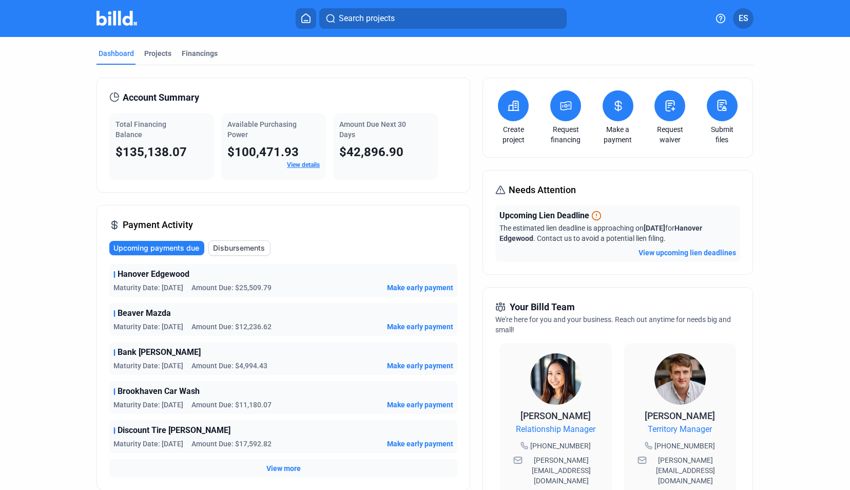
click at [157, 274] on span "Hanover Edgewood" at bounding box center [154, 274] width 72 height 12
click at [155, 51] on div "Projects" at bounding box center [157, 53] width 27 height 10
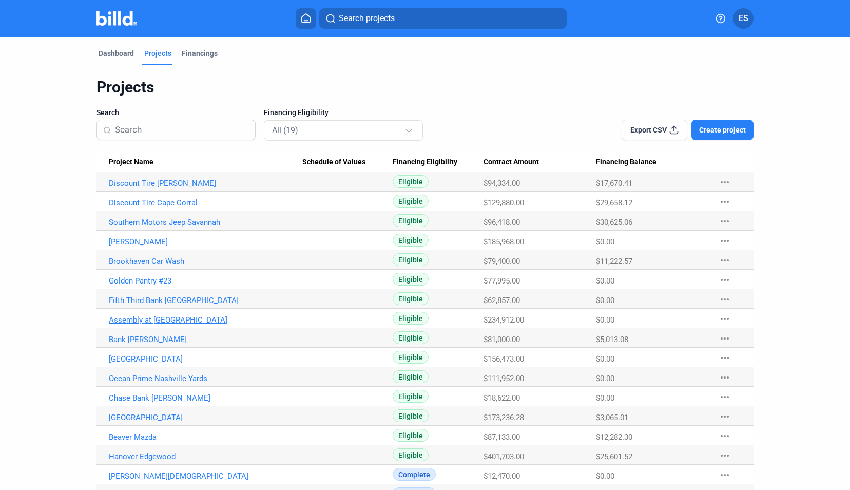
scroll to position [17, 0]
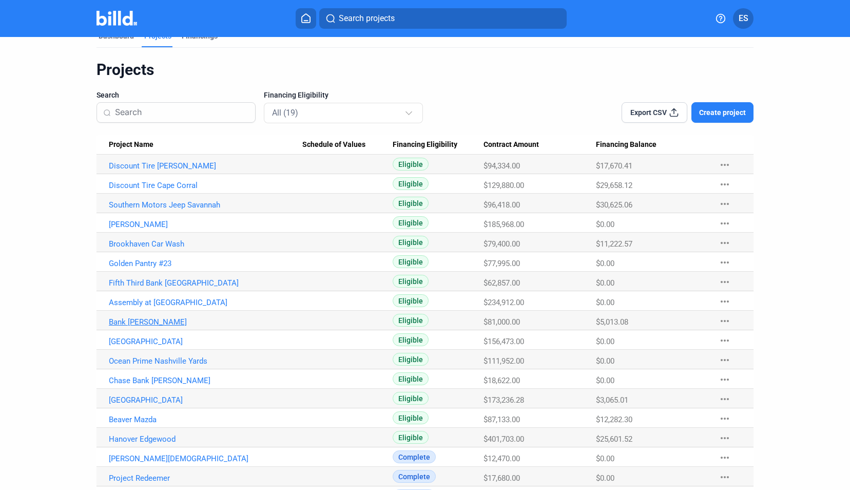
click at [157, 170] on link "Bank [PERSON_NAME]" at bounding box center [205, 165] width 193 height 9
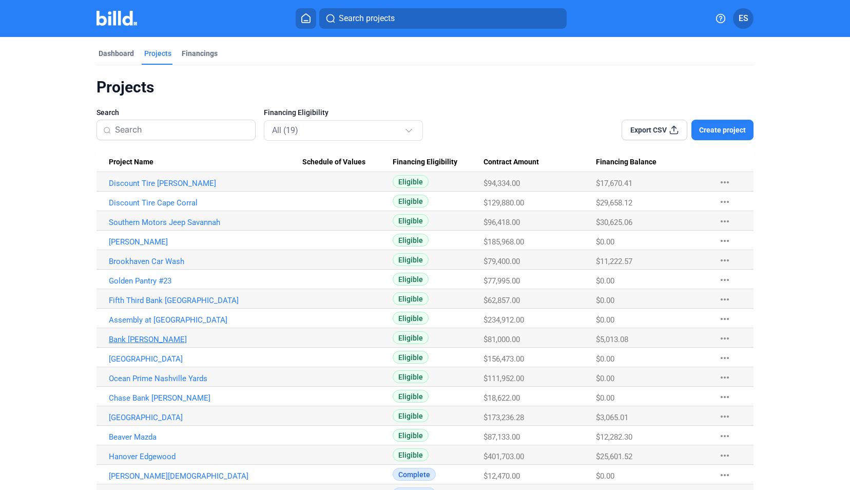
click at [165, 188] on link "Bank [PERSON_NAME]" at bounding box center [205, 183] width 193 height 9
click at [182, 55] on div "Financings" at bounding box center [200, 53] width 36 height 10
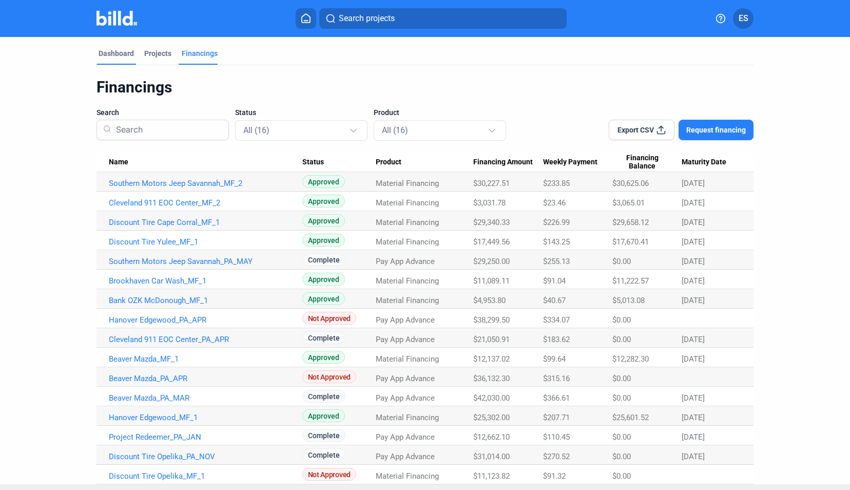
click at [116, 54] on div "Dashboard" at bounding box center [116, 53] width 35 height 10
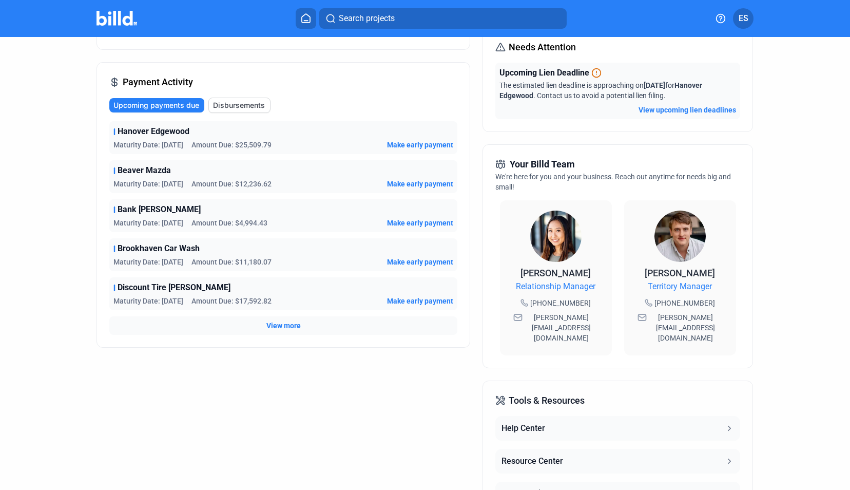
scroll to position [242, 0]
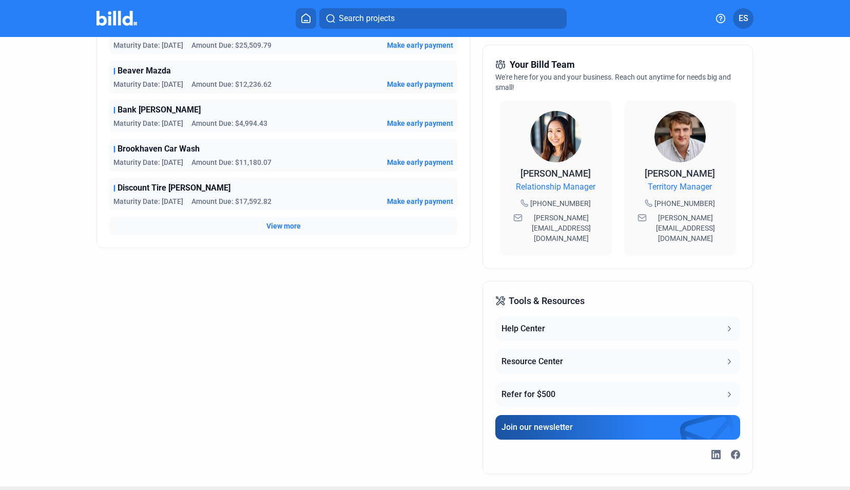
click at [286, 227] on span "View more" at bounding box center [283, 226] width 34 height 10
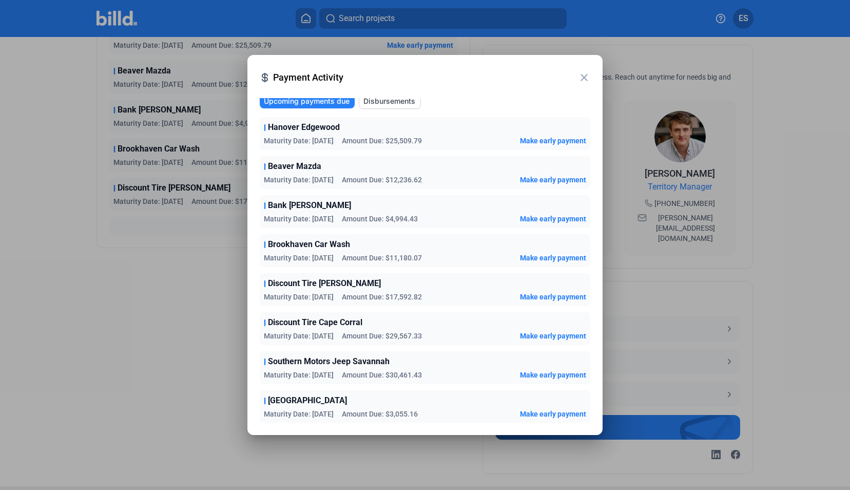
scroll to position [0, 0]
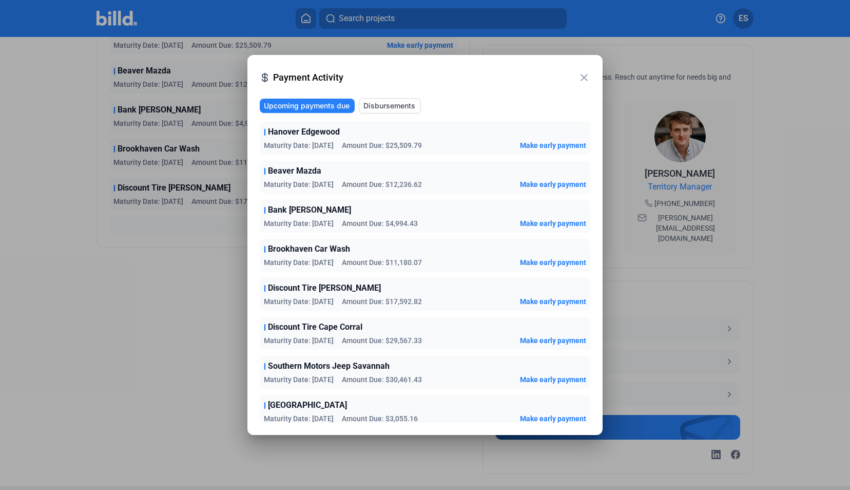
click at [525, 185] on span "Make early payment" at bounding box center [553, 184] width 66 height 10
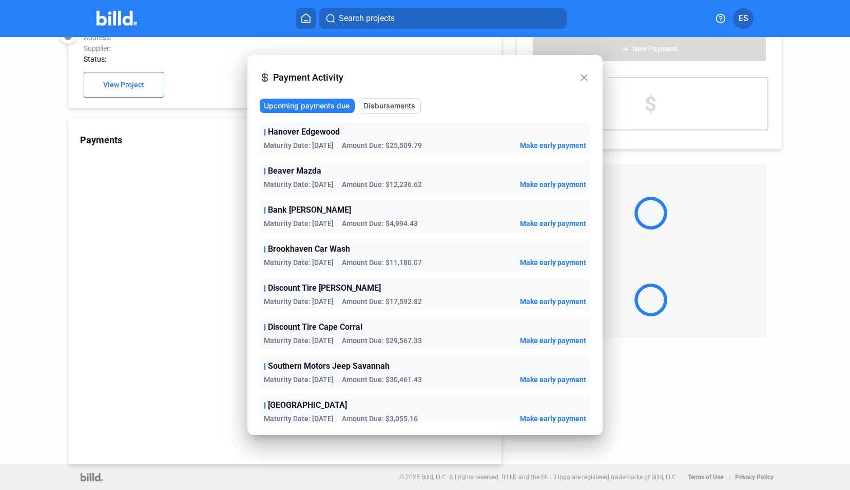
scroll to position [28, 0]
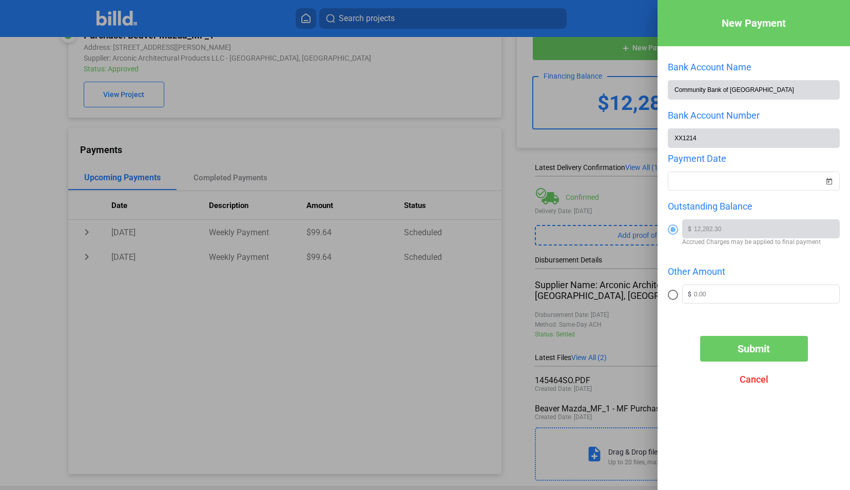
drag, startPoint x: 265, startPoint y: 280, endPoint x: 766, endPoint y: 443, distance: 527.2
click at [766, 443] on div "New Payment Bank Account Name Community Bank of Pickens County Bank Account Num…" at bounding box center [425, 245] width 850 height 490
drag, startPoint x: 766, startPoint y: 443, endPoint x: 752, endPoint y: 381, distance: 63.6
click at [752, 381] on span "Cancel" at bounding box center [753, 379] width 29 height 11
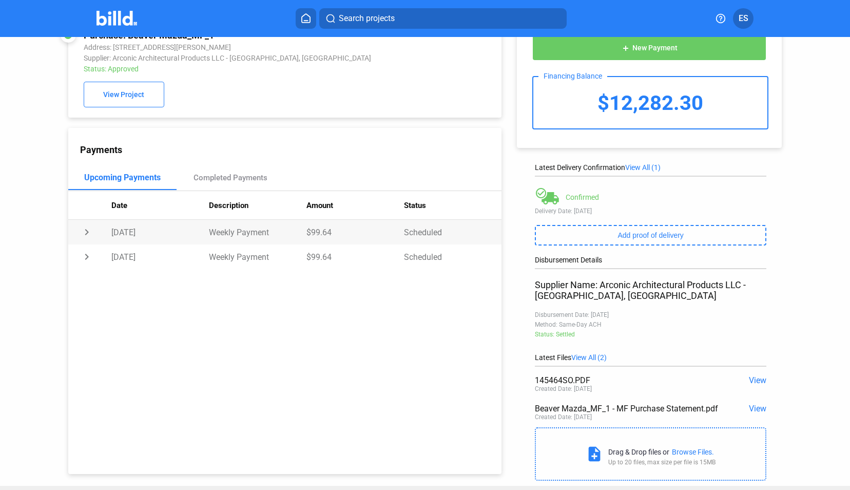
click at [86, 232] on td "chevron_right" at bounding box center [89, 232] width 43 height 25
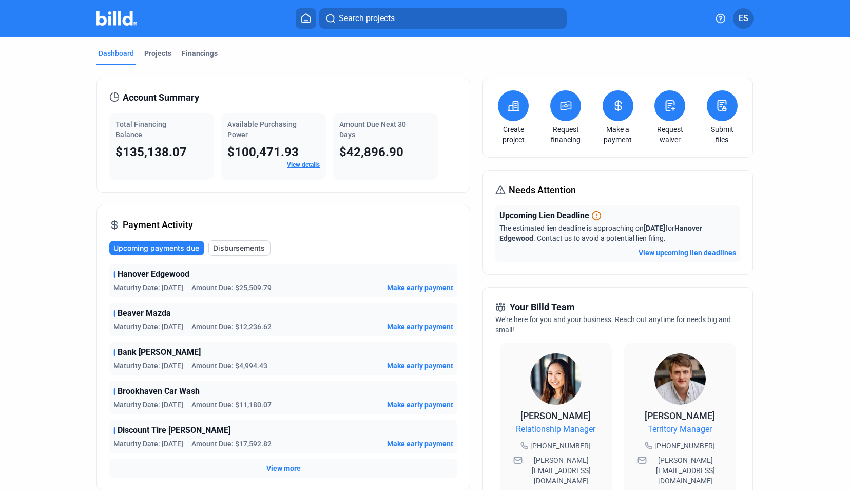
click at [179, 357] on div "Bank OZK [PERSON_NAME] Maturity Date: [DATE] Amount Due: $4,994.43 Make early p…" at bounding box center [283, 358] width 348 height 33
click at [298, 163] on link "View details" at bounding box center [303, 164] width 33 height 7
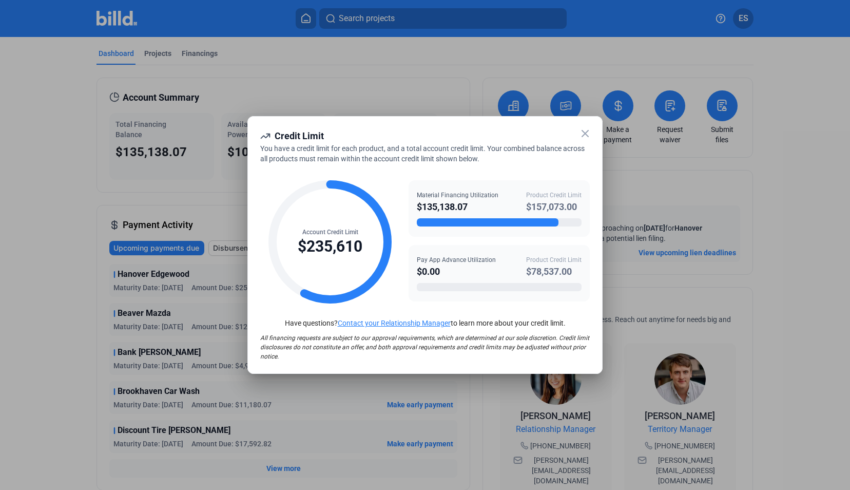
click at [589, 132] on icon at bounding box center [585, 133] width 12 height 12
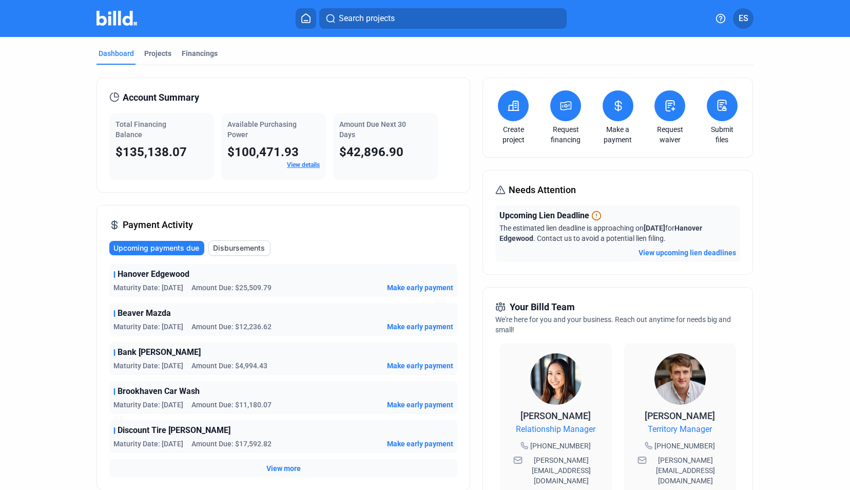
click at [415, 365] on span "Make early payment" at bounding box center [420, 365] width 66 height 10
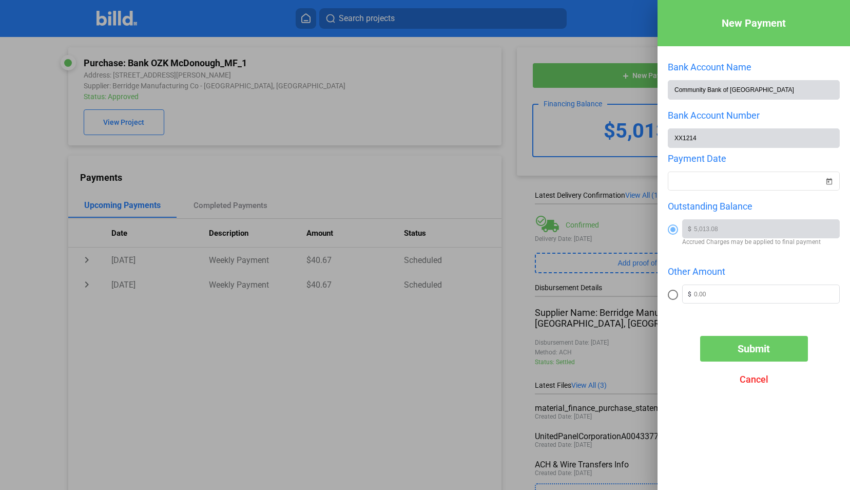
click at [752, 383] on span "Cancel" at bounding box center [753, 379] width 29 height 11
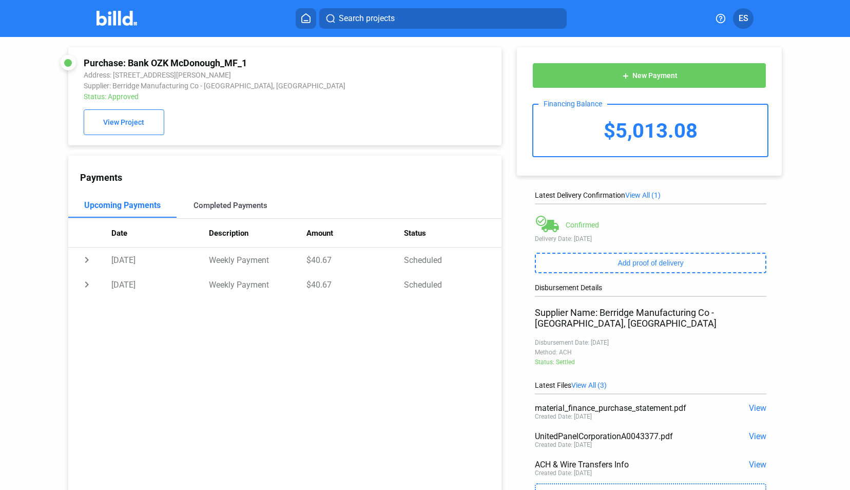
click at [224, 209] on div "Completed Payments" at bounding box center [230, 205] width 74 height 9
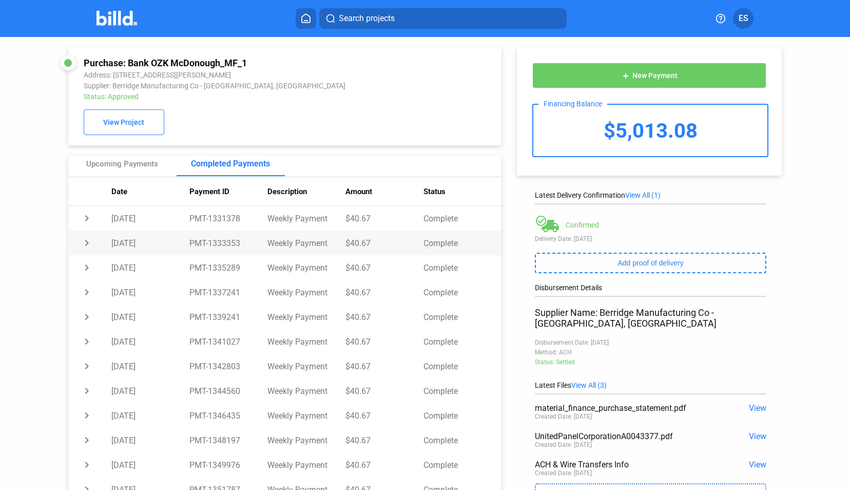
scroll to position [80, 0]
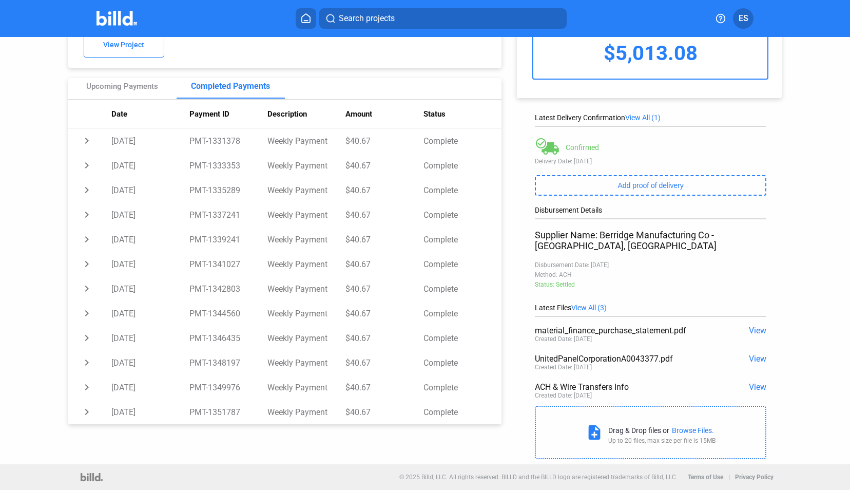
click at [753, 363] on div "UnitedPanelCorporationA0043377.pdf View Created Date: [DATE]" at bounding box center [650, 363] width 231 height 28
click at [755, 356] on span "View" at bounding box center [757, 359] width 17 height 10
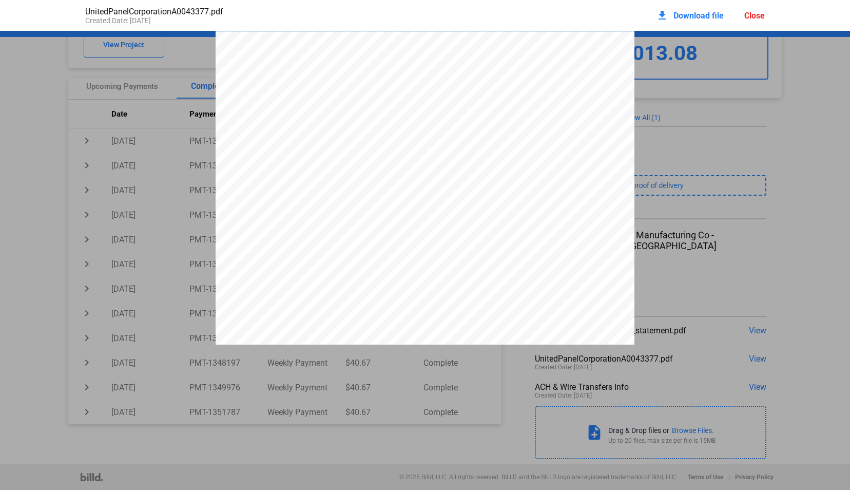
scroll to position [5, 0]
click at [754, 15] on div "Close" at bounding box center [754, 16] width 21 height 10
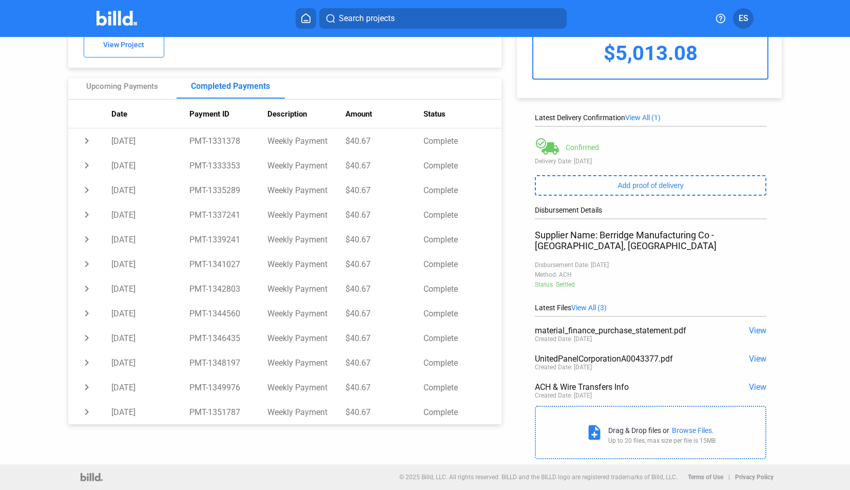
click at [751, 389] on span "View" at bounding box center [757, 387] width 17 height 10
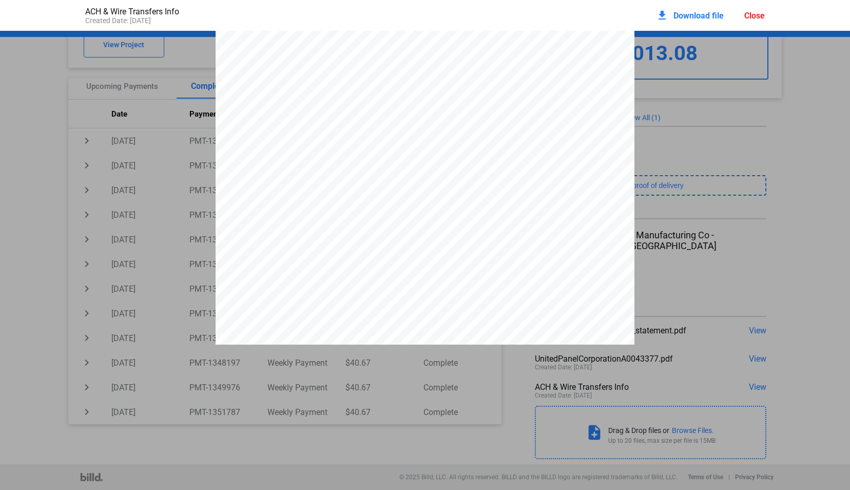
click at [758, 15] on div "Close" at bounding box center [754, 16] width 21 height 10
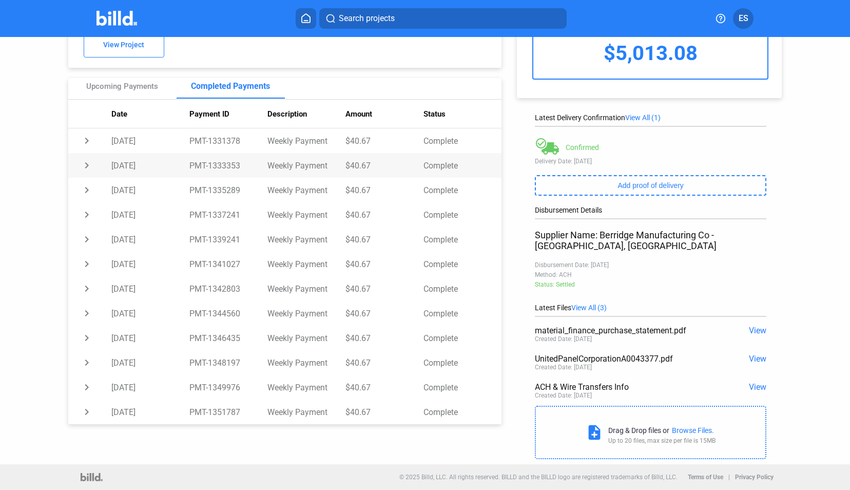
scroll to position [0, 0]
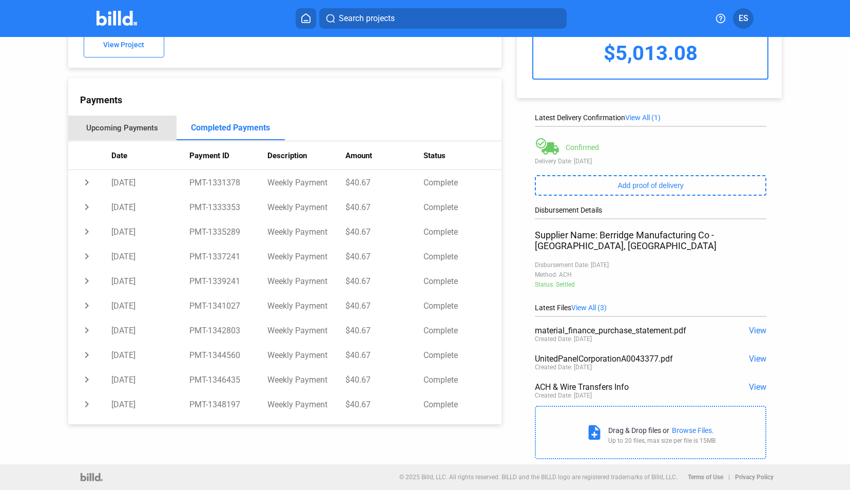
click at [137, 121] on div "Upcoming Payments" at bounding box center [122, 127] width 108 height 25
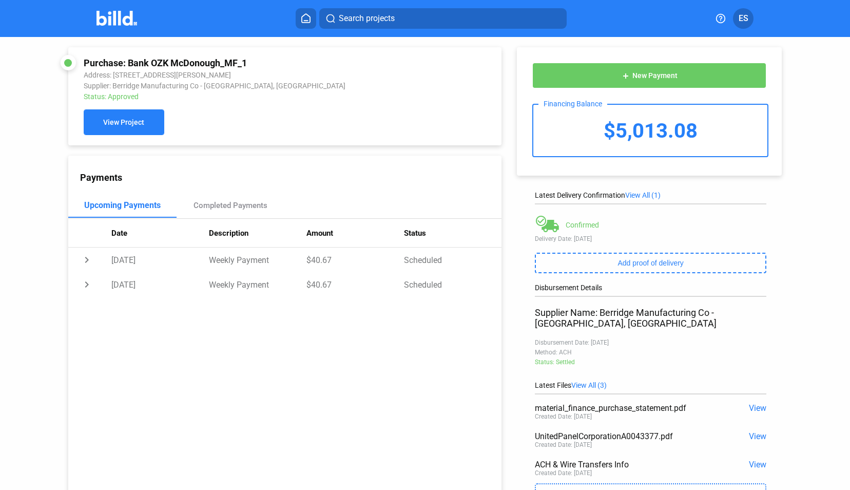
click at [147, 126] on button "View Project" at bounding box center [124, 122] width 81 height 26
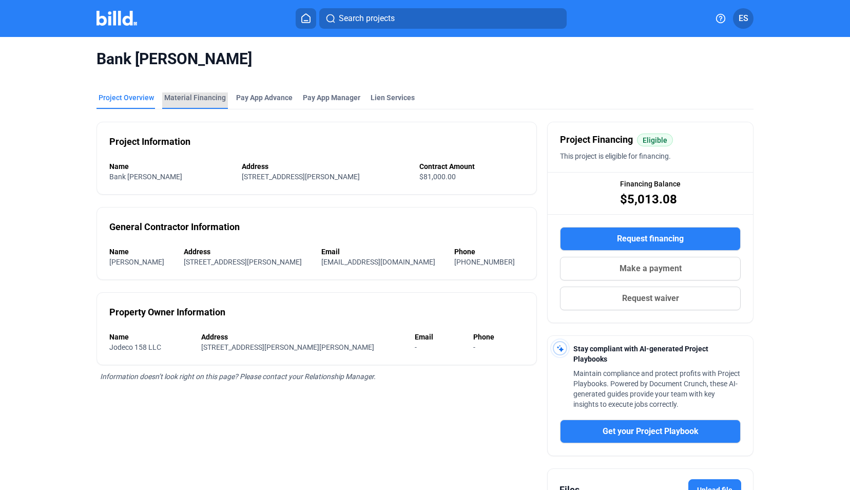
click at [203, 104] on div "Material Financing" at bounding box center [195, 100] width 66 height 16
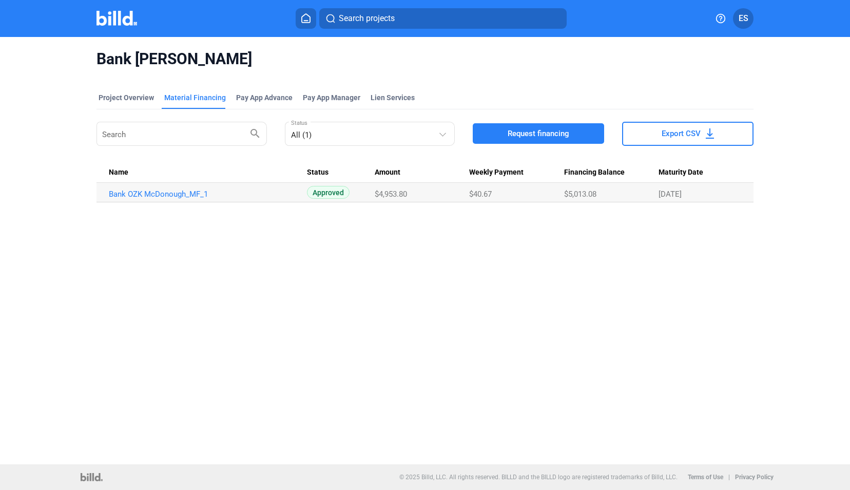
click at [578, 306] on div "Bank OZK [PERSON_NAME] Project Overview Material Financing Pay App Advance Pay …" at bounding box center [425, 250] width 850 height 427
click at [691, 127] on button "Export CSV" at bounding box center [687, 134] width 131 height 24
click at [470, 336] on div "Bank OZK [PERSON_NAME] Project Overview Material Financing Pay App Advance Pay …" at bounding box center [425, 250] width 850 height 427
click at [344, 134] on div "All (1)" at bounding box center [365, 133] width 148 height 14
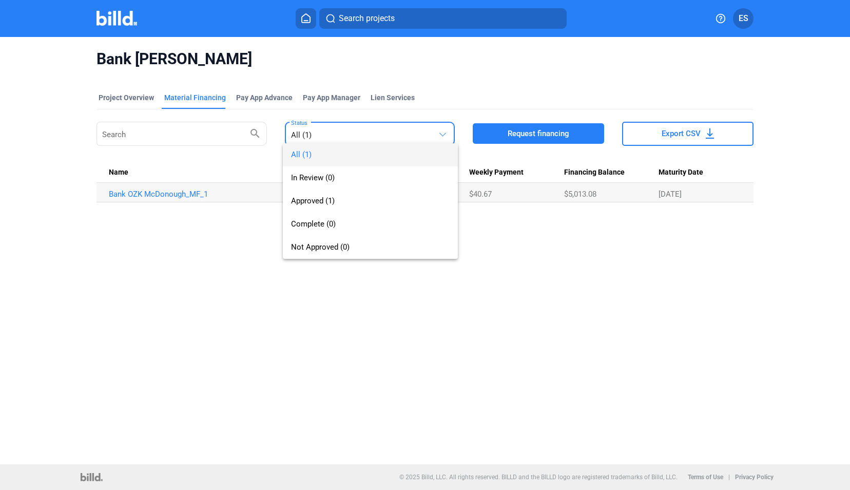
click at [238, 302] on div at bounding box center [425, 245] width 850 height 490
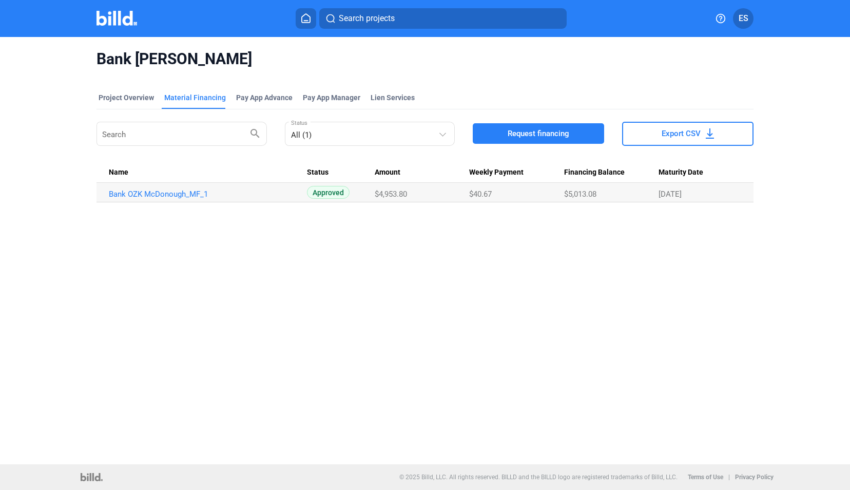
click at [641, 327] on div "Bank OZK [PERSON_NAME] Project Overview Material Financing Pay App Advance Pay …" at bounding box center [425, 250] width 850 height 427
click at [166, 192] on link "Bank OZK McDonough_MF_1" at bounding box center [205, 193] width 193 height 9
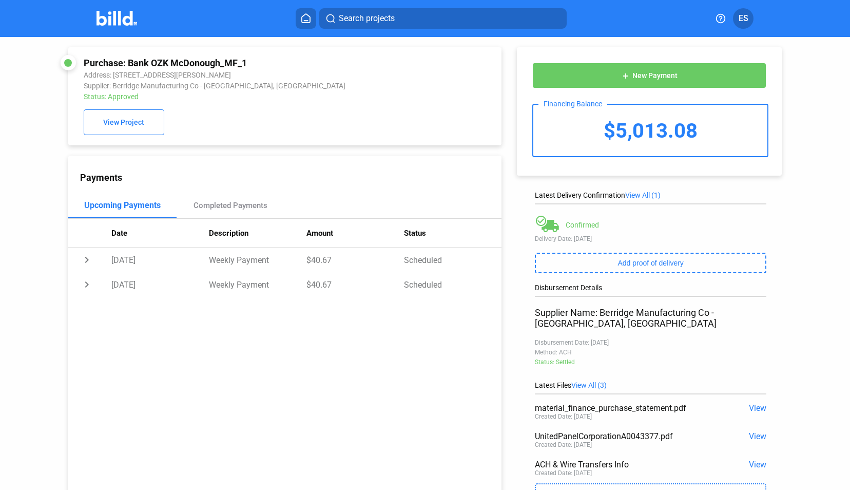
click at [458, 320] on div "Payments Upcoming Payments Completed Payments Date Description Amount Status ch…" at bounding box center [284, 328] width 433 height 346
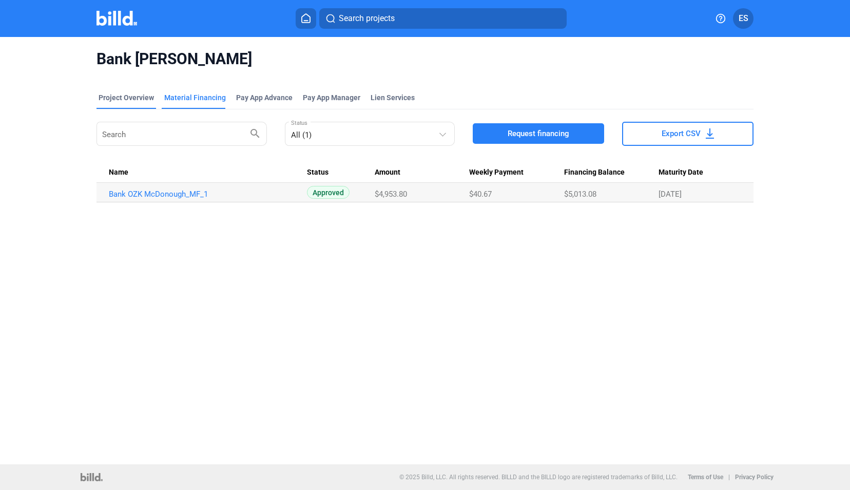
click at [125, 105] on div "Project Overview" at bounding box center [126, 100] width 60 height 16
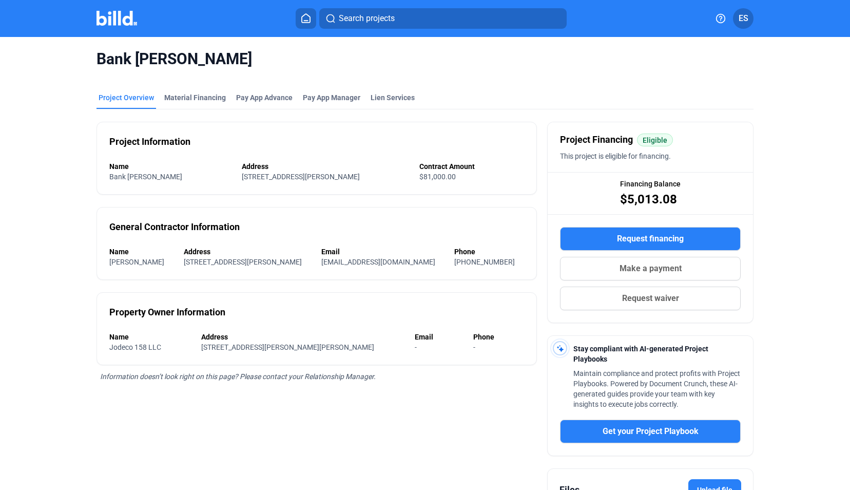
click at [125, 105] on div "Project Overview" at bounding box center [126, 100] width 60 height 16
click at [119, 26] on div at bounding box center [127, 18] width 62 height 16
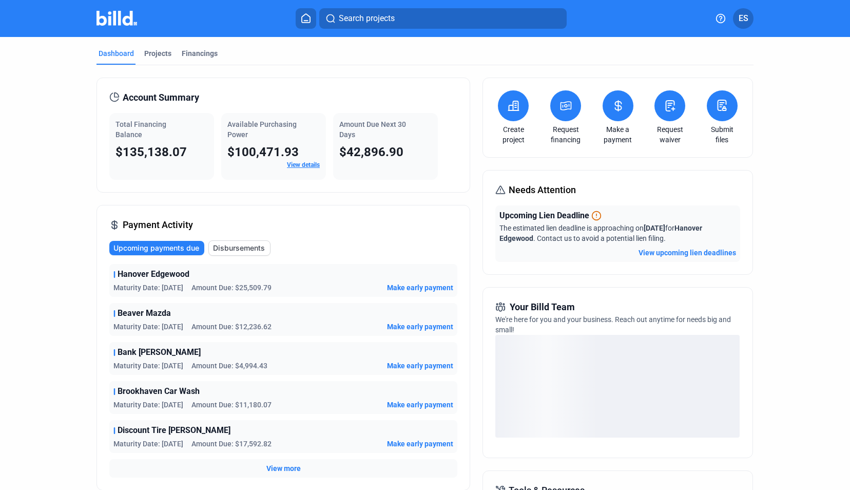
click at [152, 314] on span "Beaver Mazda" at bounding box center [144, 313] width 53 height 12
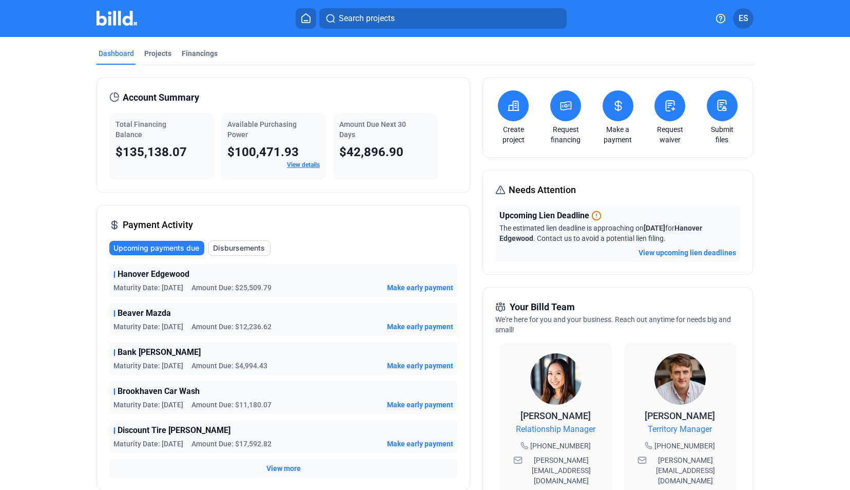
click at [113, 310] on icon at bounding box center [114, 313] width 2 height 7
click at [413, 327] on span "Make early payment" at bounding box center [420, 326] width 66 height 10
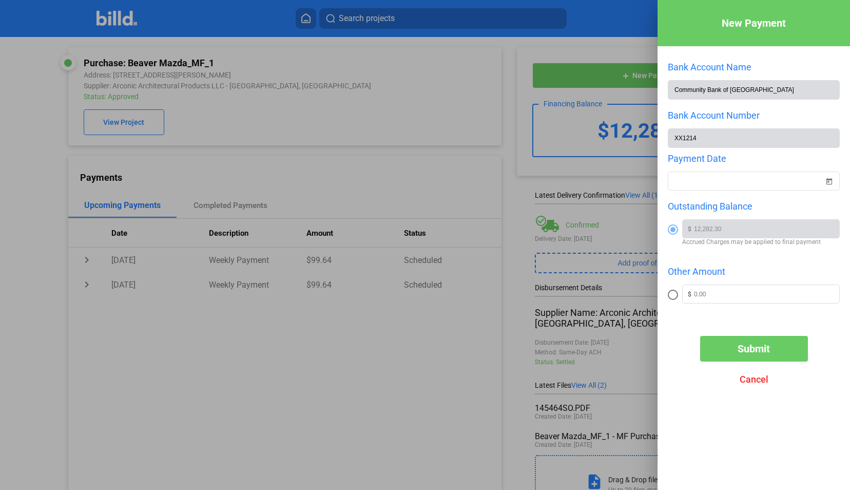
click at [749, 380] on span "Cancel" at bounding box center [753, 379] width 29 height 11
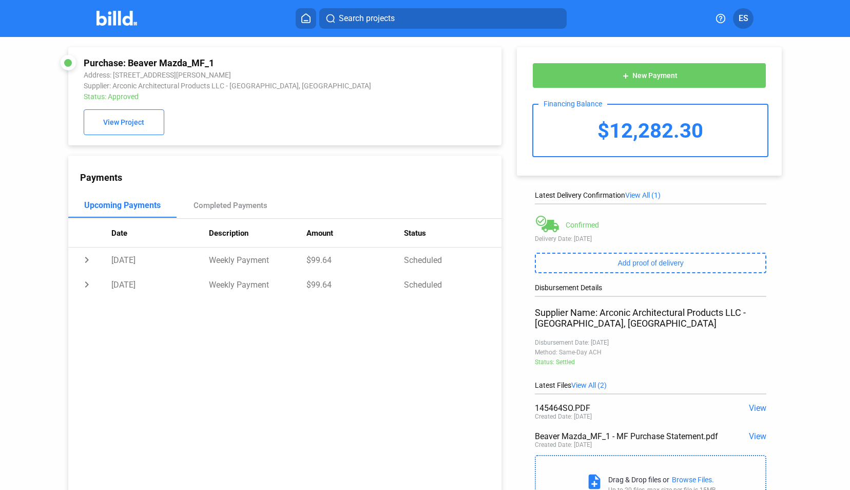
click at [395, 341] on div "Payments Upcoming Payments Completed Payments Date Description Amount Status ch…" at bounding box center [284, 328] width 433 height 346
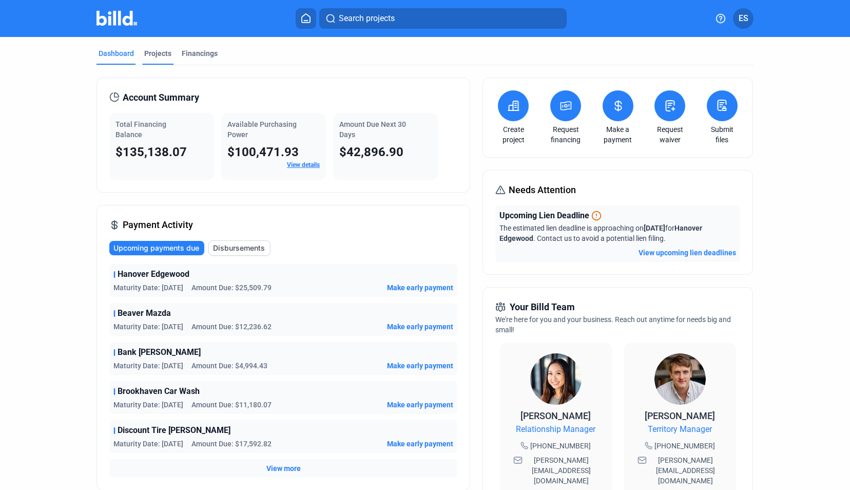
click at [150, 58] on div "Projects" at bounding box center [157, 53] width 27 height 10
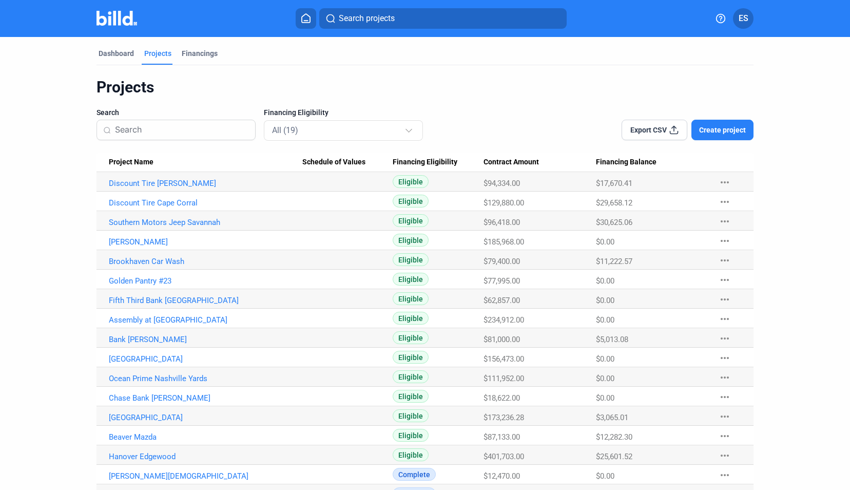
click at [724, 188] on button "more_horiz" at bounding box center [724, 181] width 33 height 18
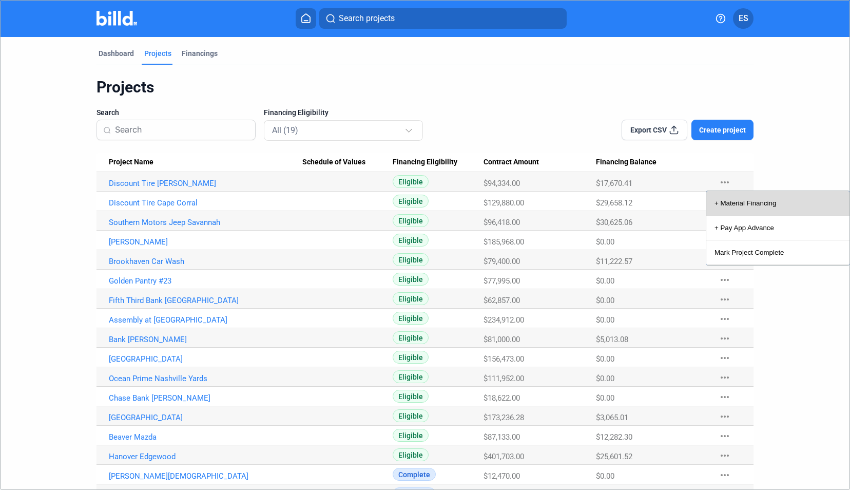
click at [748, 201] on button "+ Material Financing" at bounding box center [777, 203] width 143 height 25
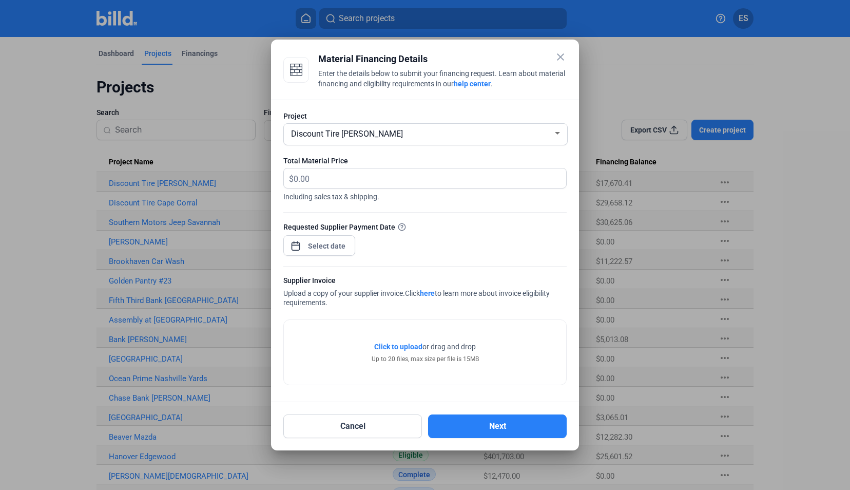
click at [560, 53] on mat-icon "close" at bounding box center [560, 57] width 12 height 12
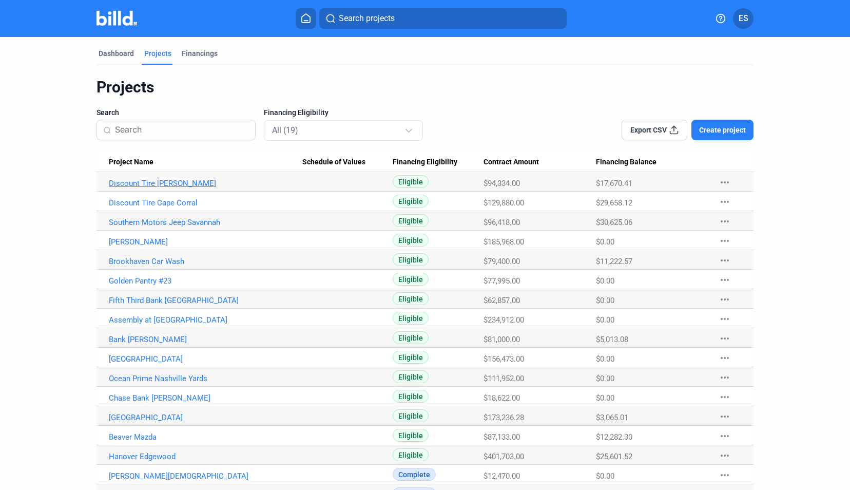
click at [151, 183] on link "Discount Tire [PERSON_NAME]" at bounding box center [205, 183] width 193 height 9
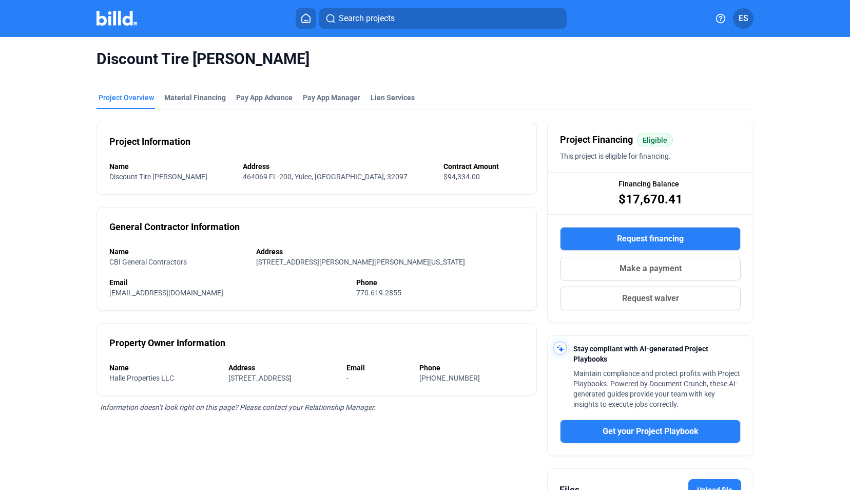
click at [619, 270] on span "Make a payment" at bounding box center [650, 268] width 62 height 12
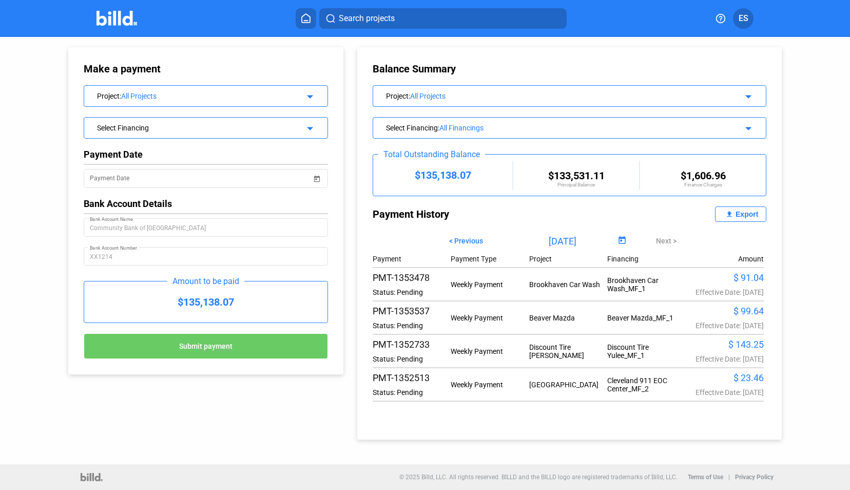
click at [475, 240] on span "< Previous" at bounding box center [466, 241] width 34 height 8
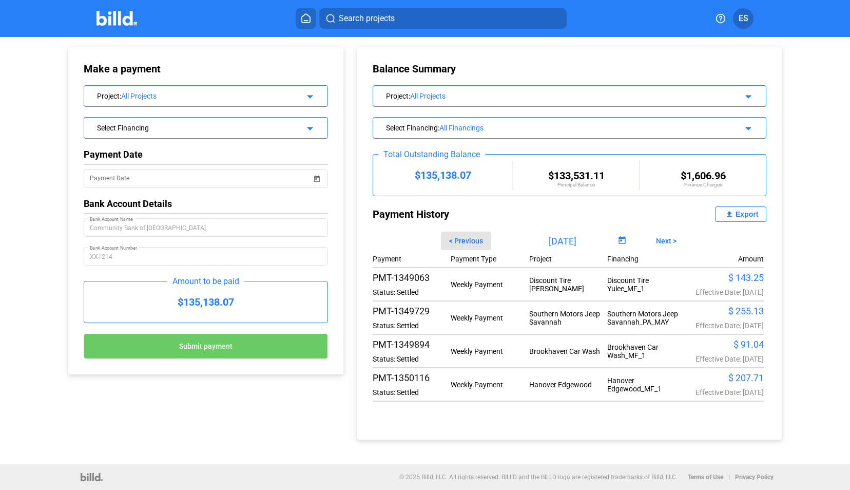
click at [475, 240] on span "< Previous" at bounding box center [466, 241] width 34 height 8
click at [666, 237] on span "Next >" at bounding box center [666, 241] width 21 height 8
click at [478, 103] on div "Project : All Projects arrow_drop_down" at bounding box center [569, 95] width 393 height 18
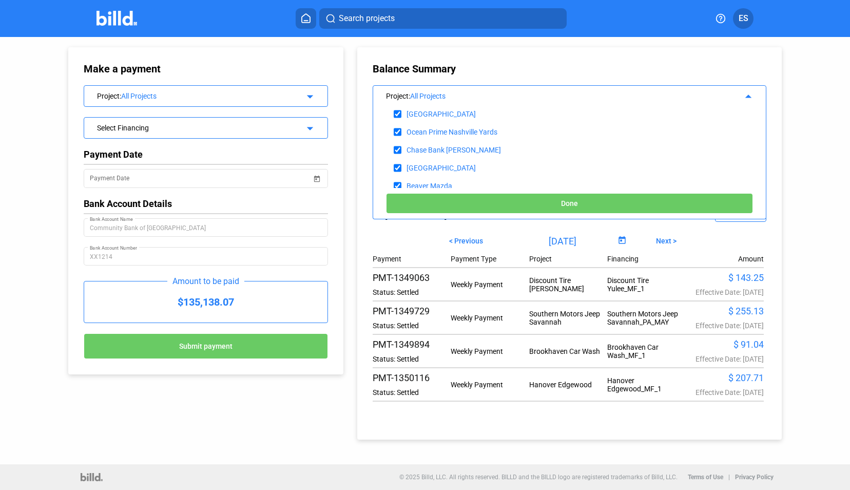
scroll to position [294, 0]
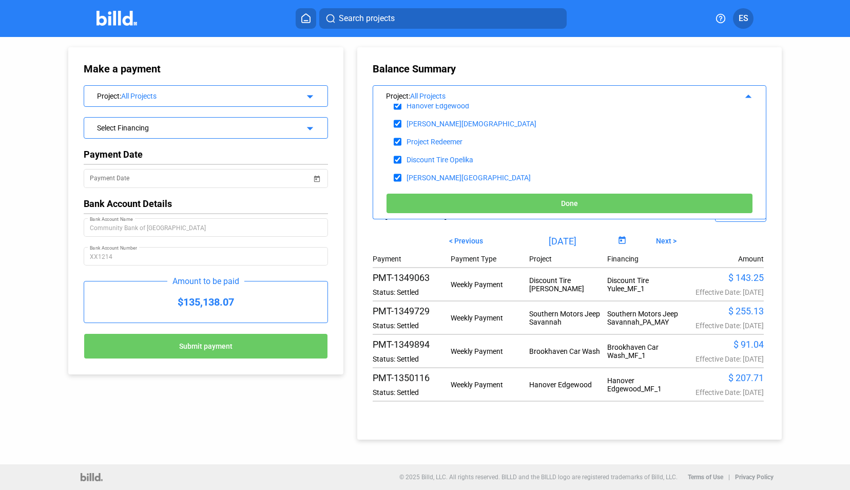
click at [570, 200] on span "Done" at bounding box center [569, 204] width 17 height 8
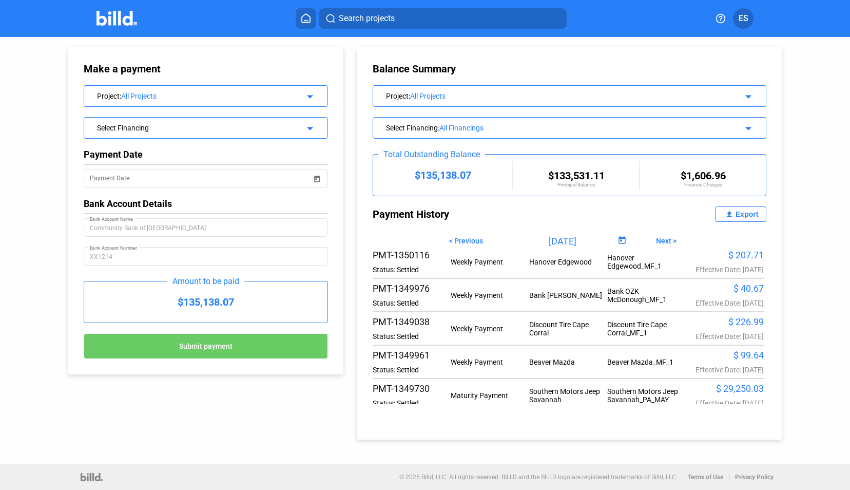
scroll to position [0, 0]
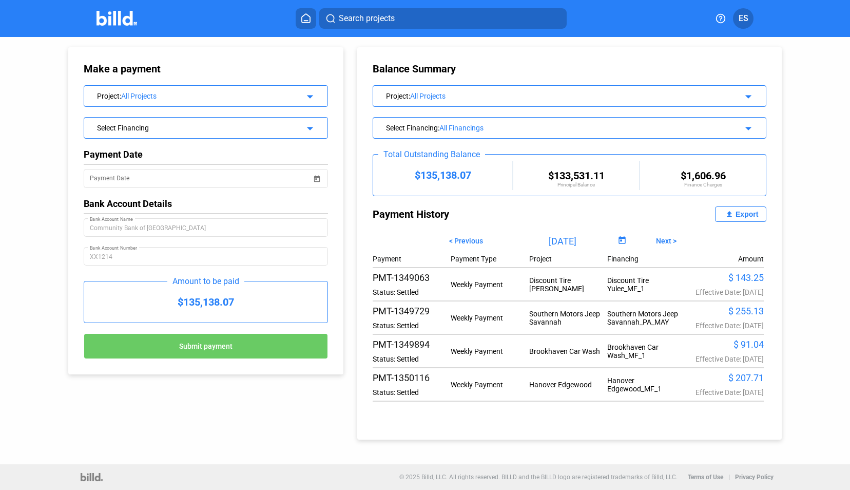
click at [480, 240] on span "< Previous" at bounding box center [466, 241] width 34 height 8
click at [668, 239] on span "Next >" at bounding box center [666, 241] width 21 height 8
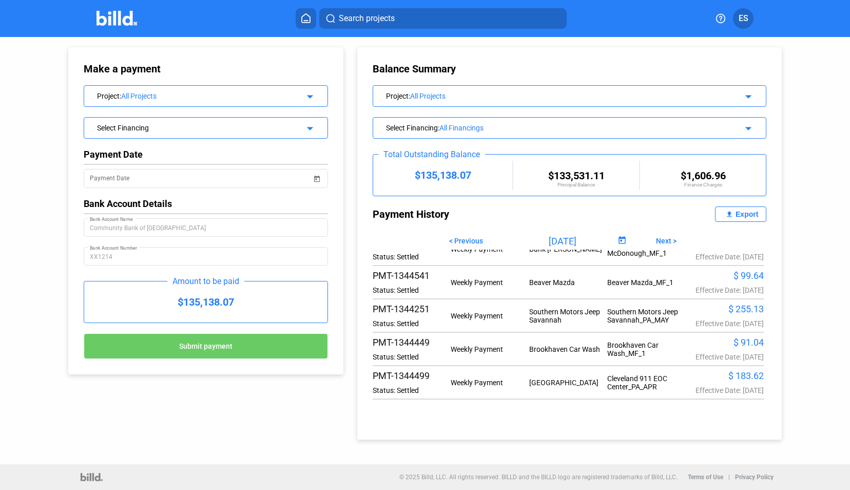
scroll to position [929, 0]
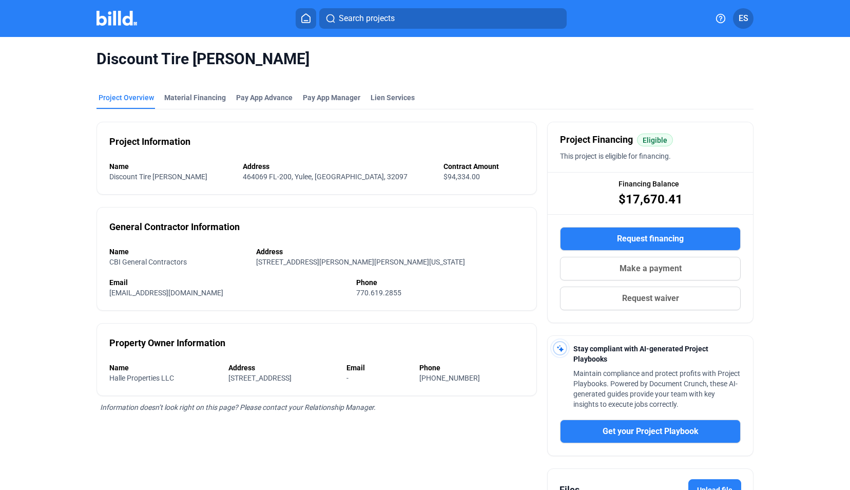
click at [116, 30] on mat-toolbar "Search projects ES" at bounding box center [425, 18] width 850 height 37
click at [626, 262] on span "Make a payment" at bounding box center [650, 268] width 62 height 12
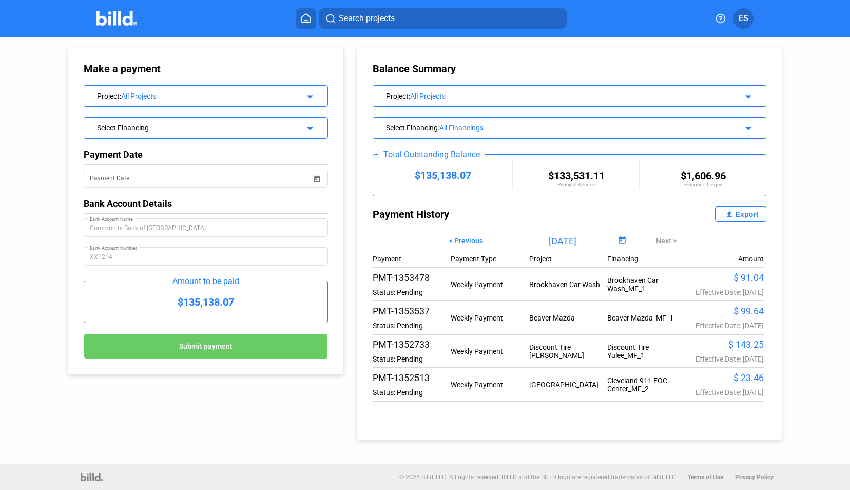
click at [104, 25] on img at bounding box center [116, 18] width 41 height 15
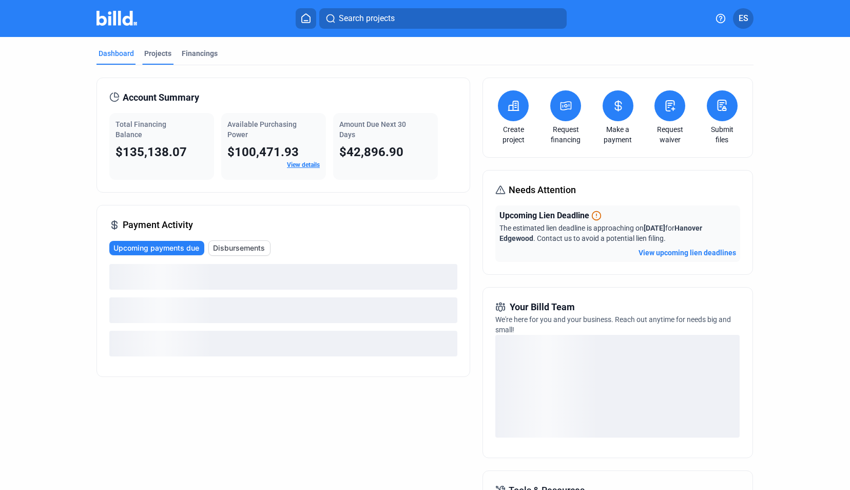
click at [150, 49] on div "Projects" at bounding box center [157, 53] width 27 height 10
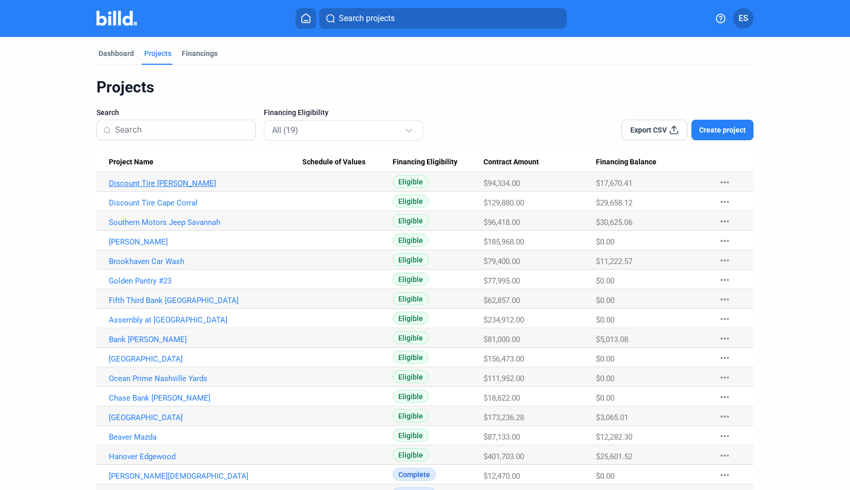
click at [112, 183] on link "Discount Tire [PERSON_NAME]" at bounding box center [205, 183] width 193 height 9
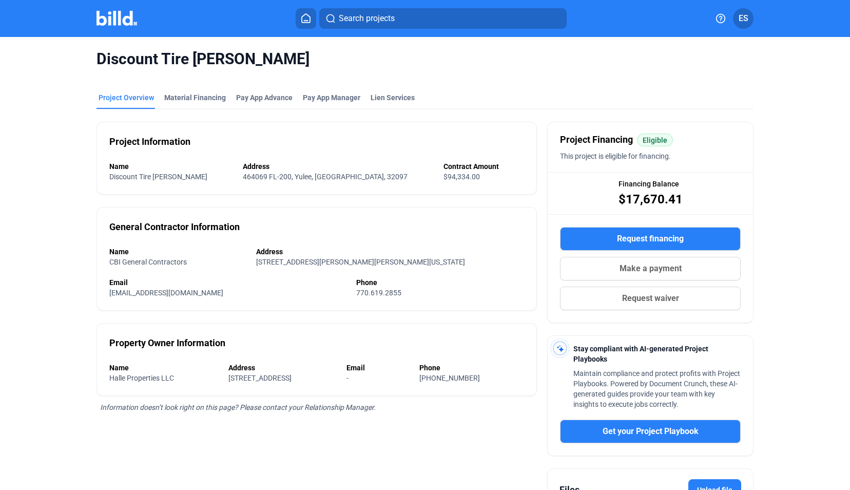
click at [635, 262] on span "Make a payment" at bounding box center [650, 268] width 62 height 12
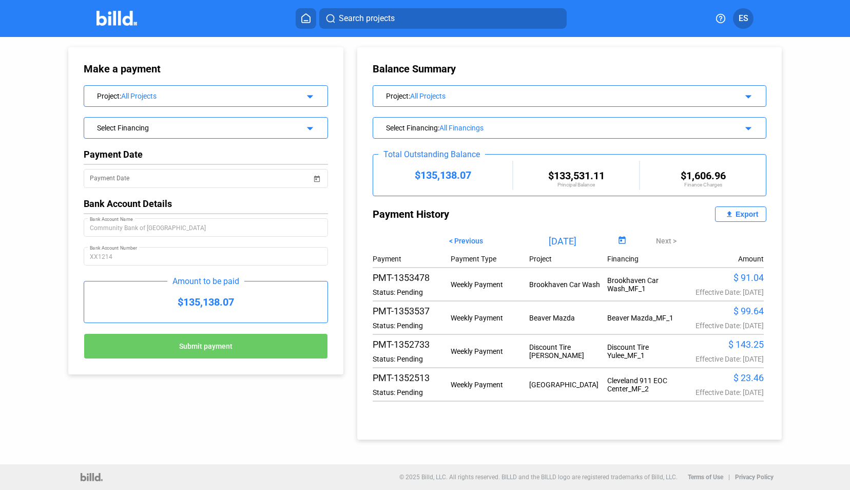
click at [619, 236] on span "Open calendar" at bounding box center [622, 240] width 25 height 25
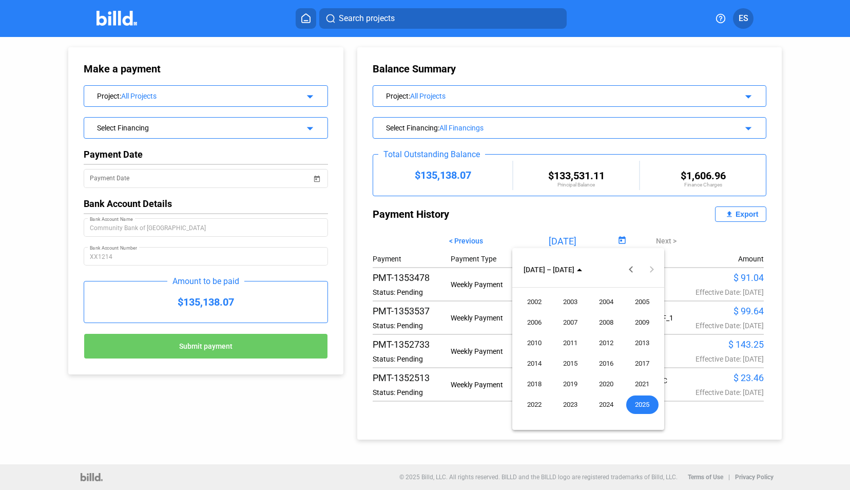
click at [637, 404] on span "2025" at bounding box center [642, 404] width 32 height 18
click at [611, 339] on span "[DATE]" at bounding box center [606, 343] width 32 height 18
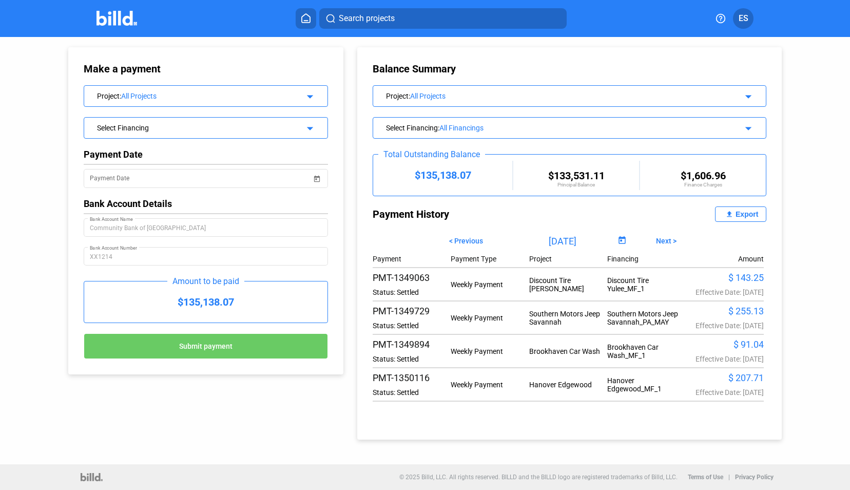
click at [202, 99] on div "All Projects" at bounding box center [207, 96] width 172 height 8
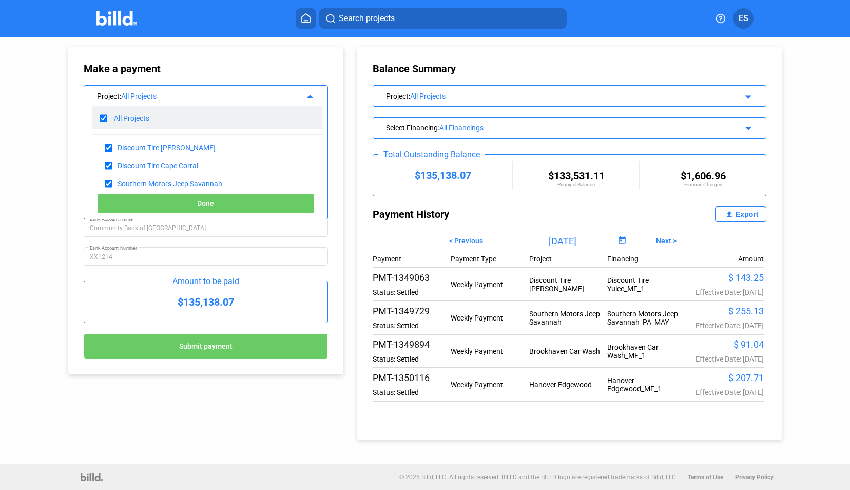
click at [105, 119] on input "checkbox" at bounding box center [104, 117] width 8 height 15
checkbox input "false"
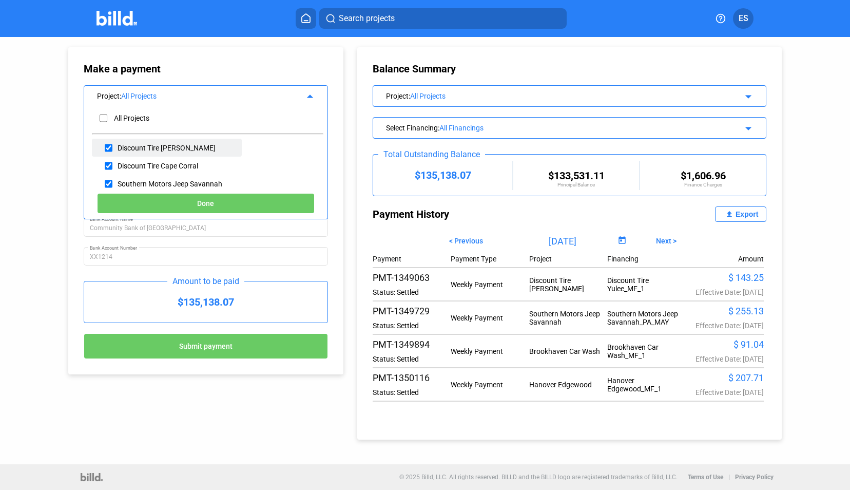
click at [106, 146] on input "checkbox" at bounding box center [109, 147] width 8 height 15
checkbox input "true"
click at [196, 208] on button "Done" at bounding box center [206, 203] width 218 height 21
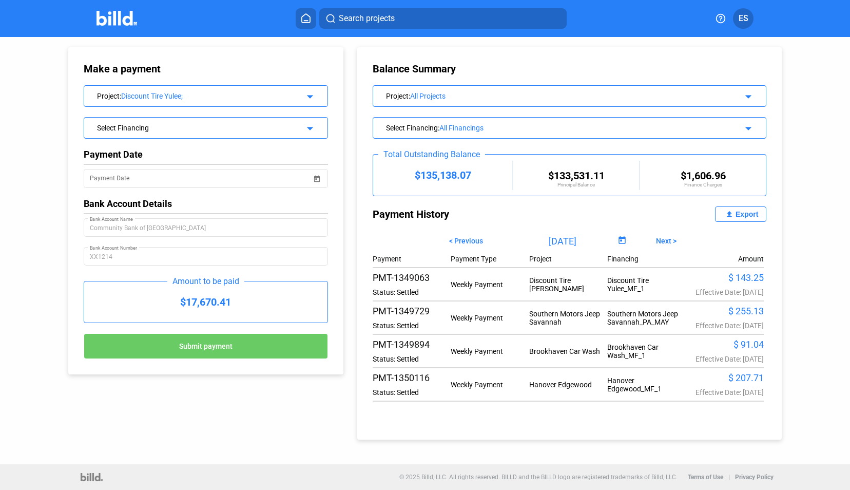
click at [53, 250] on div "Make a payment Project : Discount Tire Yulee; arrow_drop_down Select Financing …" at bounding box center [196, 205] width 306 height 337
click at [486, 98] on div "All Projects" at bounding box center [563, 96] width 306 height 8
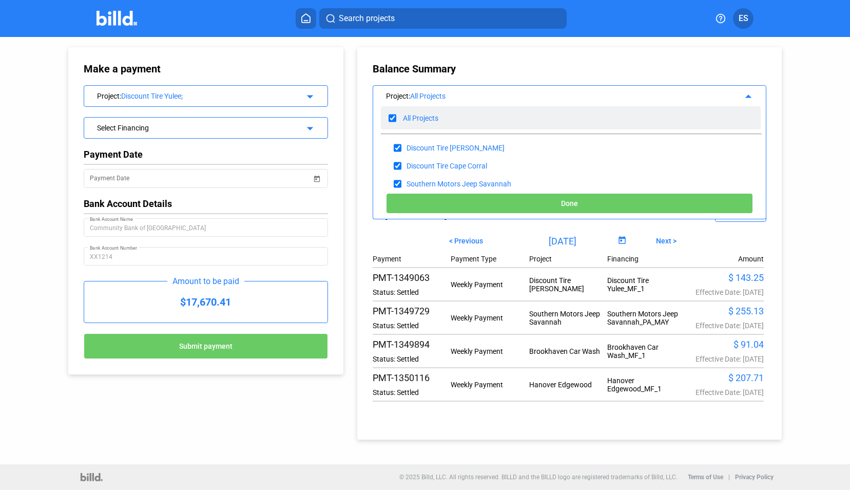
click at [395, 121] on input "checkbox" at bounding box center [392, 117] width 8 height 15
checkbox input "false"
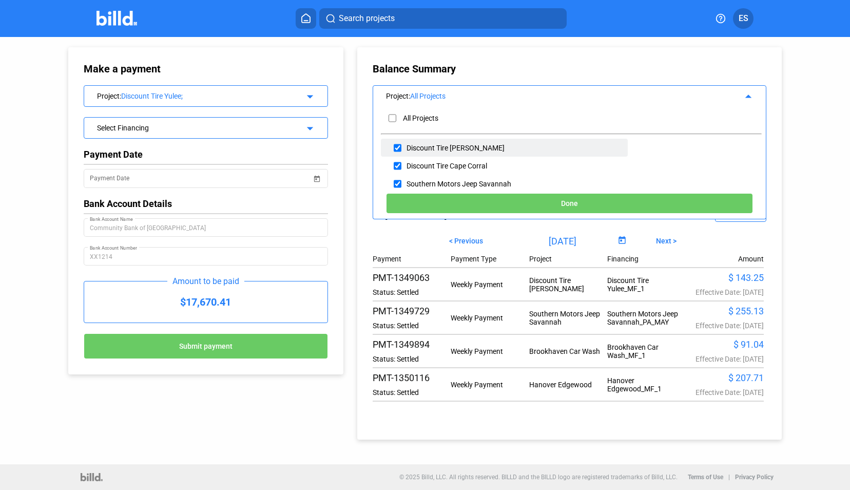
click at [396, 146] on input "checkbox" at bounding box center [398, 147] width 8 height 15
checkbox input "true"
click at [538, 203] on button "Done" at bounding box center [569, 203] width 367 height 21
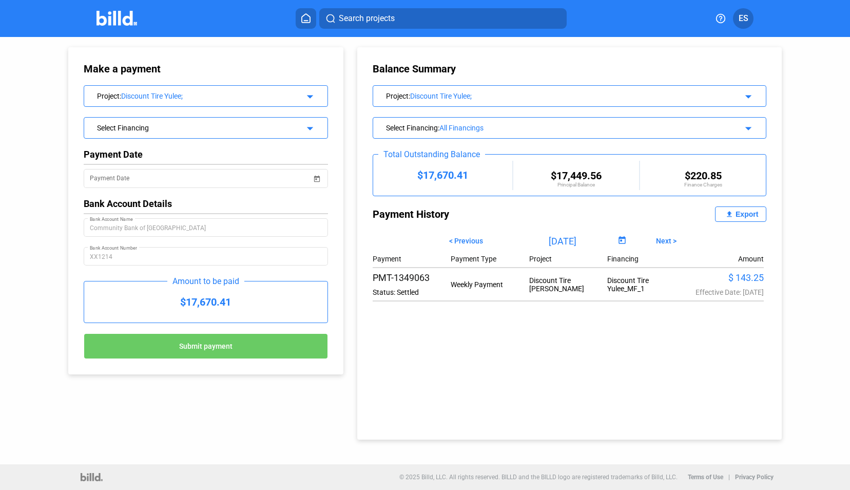
click at [472, 246] on button "< Previous" at bounding box center [465, 240] width 49 height 17
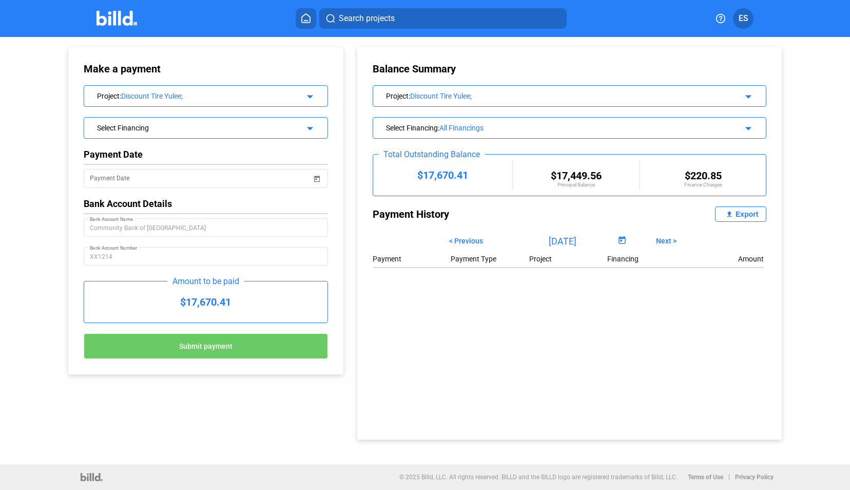
click at [669, 235] on button "Next >" at bounding box center [666, 240] width 36 height 17
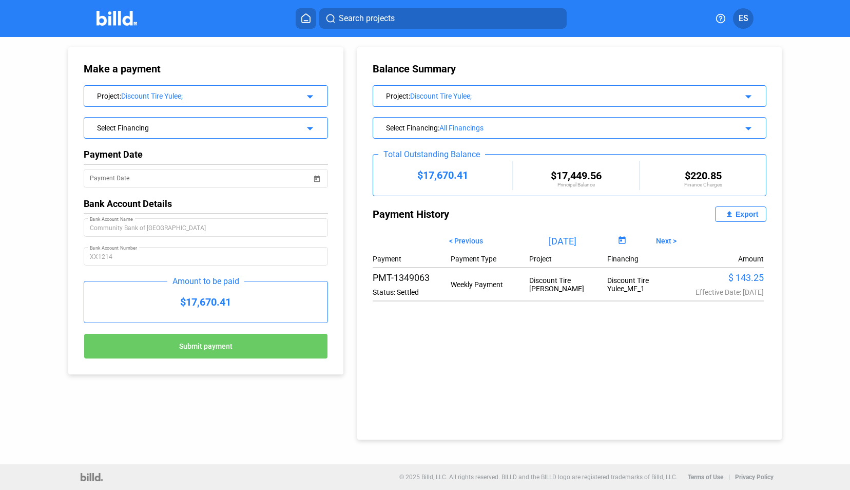
click at [669, 235] on button "Next >" at bounding box center [666, 240] width 36 height 17
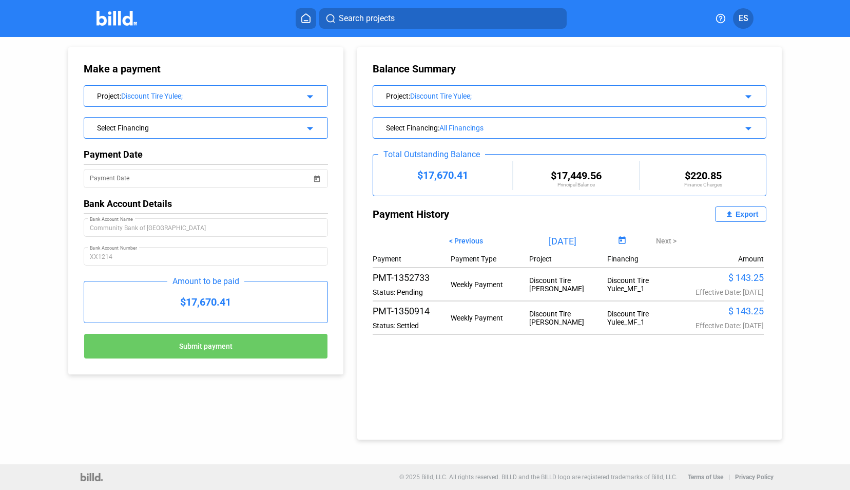
click at [469, 237] on span "< Previous" at bounding box center [466, 241] width 34 height 8
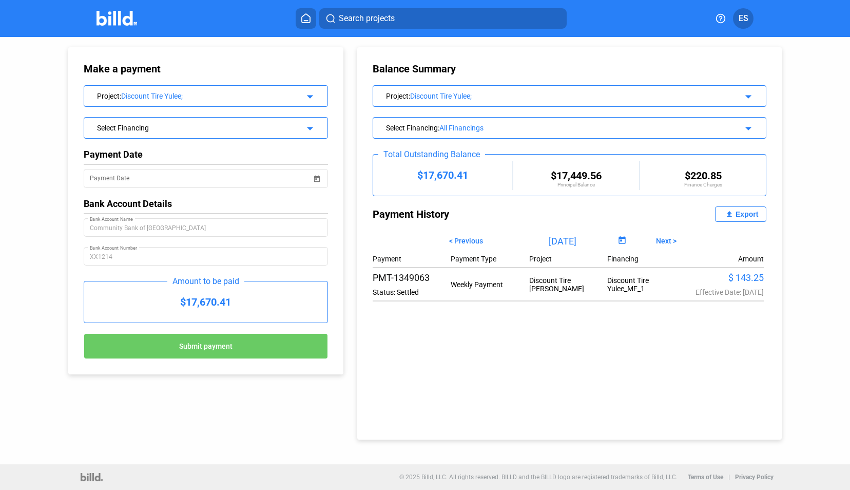
click at [471, 89] on div "Project : Discount Tire [PERSON_NAME]; arrow_drop_down" at bounding box center [569, 95] width 393 height 18
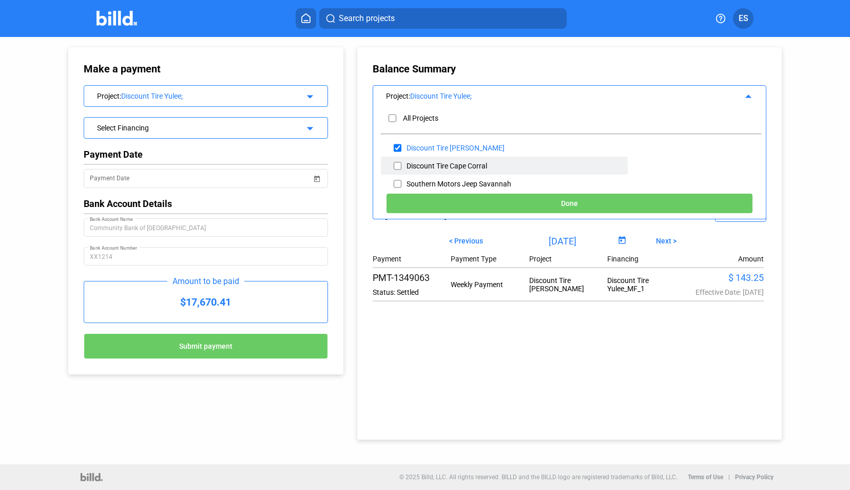
click at [399, 166] on input "checkbox" at bounding box center [398, 165] width 8 height 15
checkbox input "true"
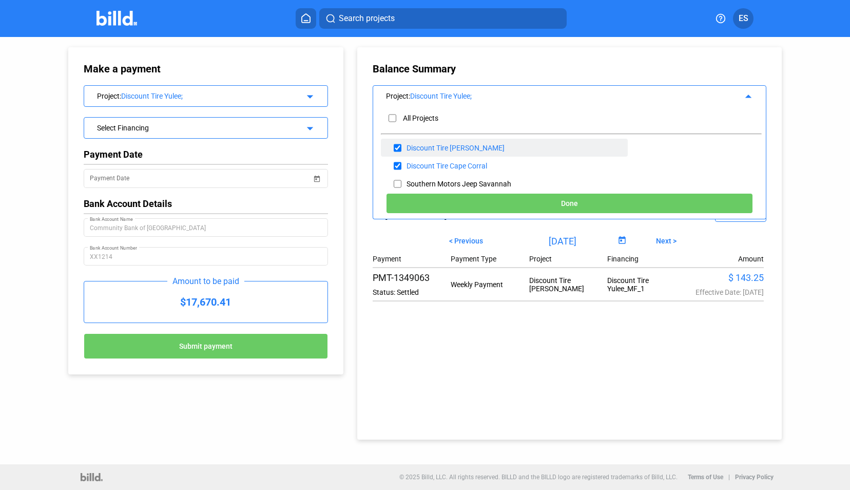
click at [399, 149] on input "checkbox" at bounding box center [398, 147] width 8 height 15
checkbox input "false"
click at [534, 204] on button "Done" at bounding box center [569, 203] width 367 height 21
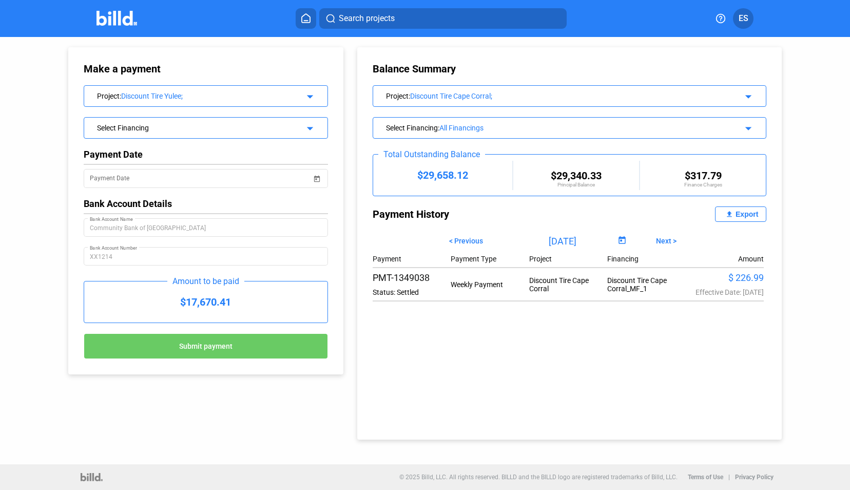
click at [661, 244] on span "Next >" at bounding box center [666, 241] width 21 height 8
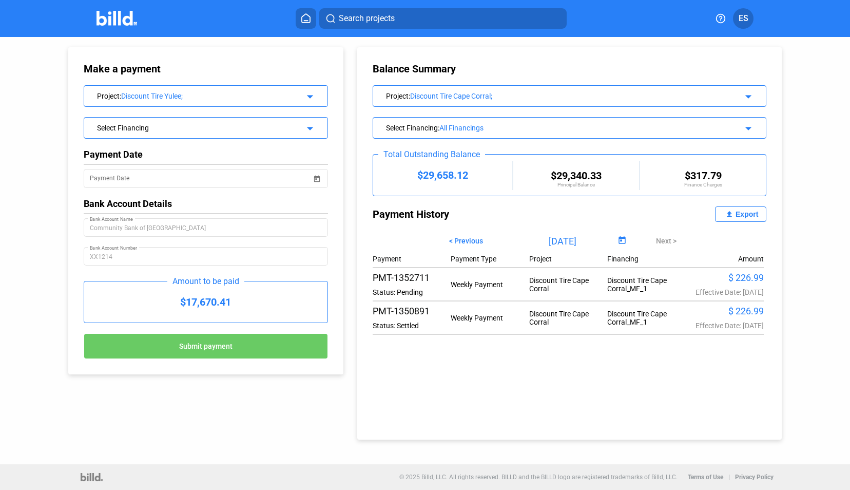
click at [473, 238] on span "< Previous" at bounding box center [466, 241] width 34 height 8
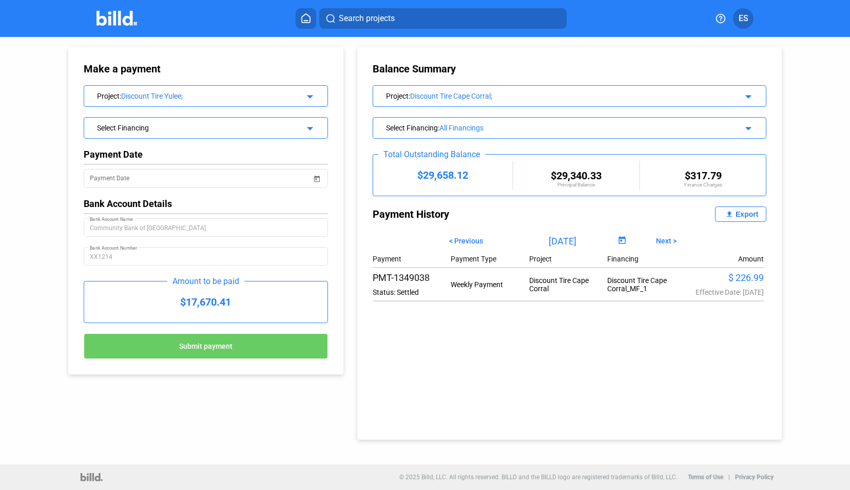
click at [473, 238] on span "< Previous" at bounding box center [466, 241] width 34 height 8
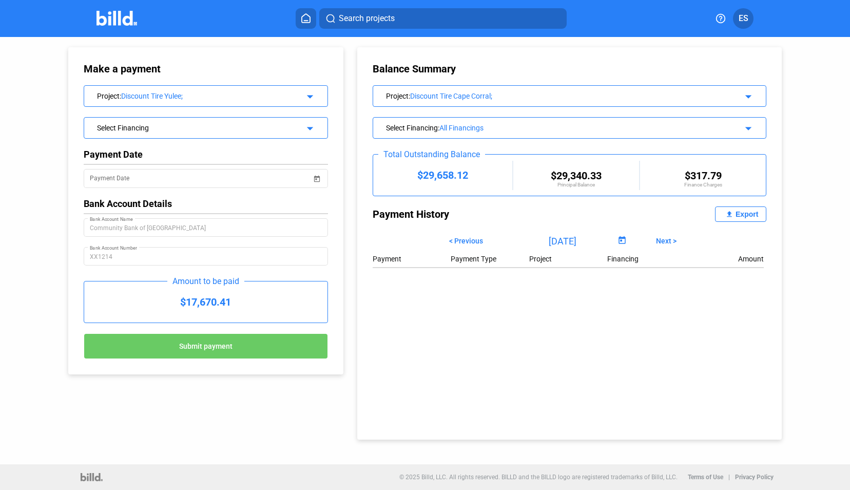
click at [667, 238] on span "Next >" at bounding box center [666, 241] width 21 height 8
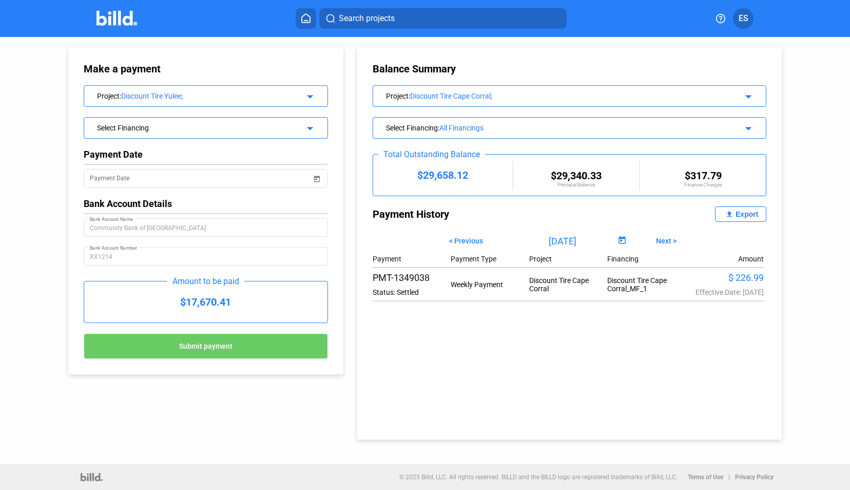
click at [474, 93] on div "Discount Tire Cape Corral;" at bounding box center [563, 96] width 306 height 8
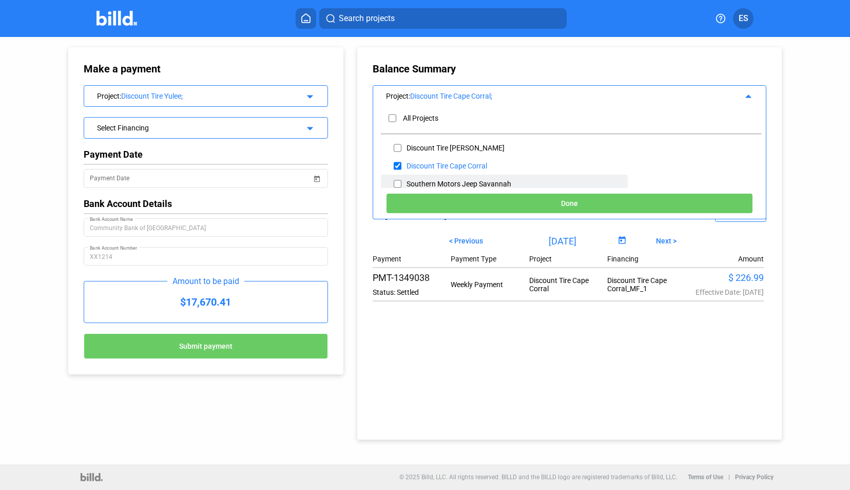
click at [396, 183] on input "checkbox" at bounding box center [398, 183] width 8 height 15
checkbox input "true"
click at [397, 161] on input "checkbox" at bounding box center [398, 165] width 8 height 15
checkbox input "false"
click at [467, 203] on button "Done" at bounding box center [569, 203] width 367 height 21
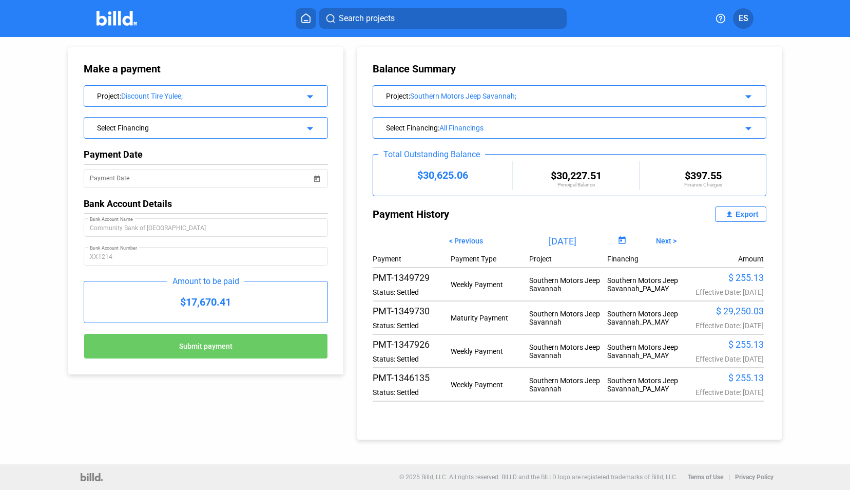
click at [456, 102] on div "Project : Southern Motors Jeep Savannah; arrow_drop_down" at bounding box center [569, 95] width 393 height 18
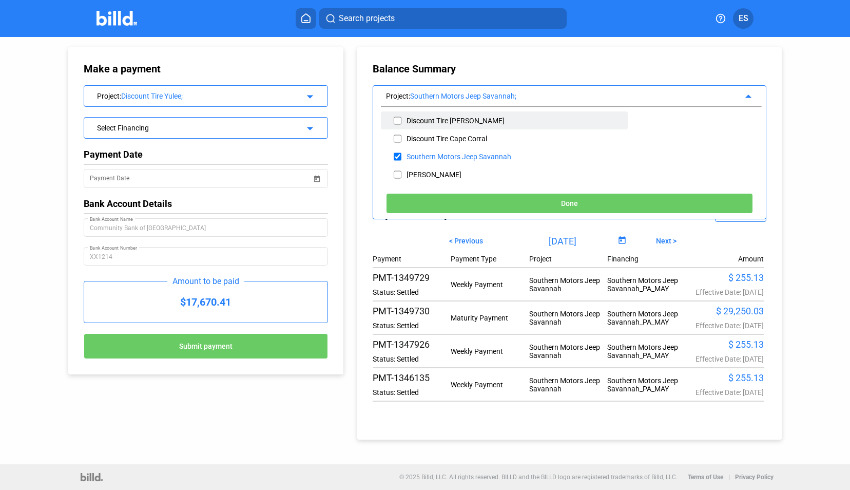
scroll to position [32, 0]
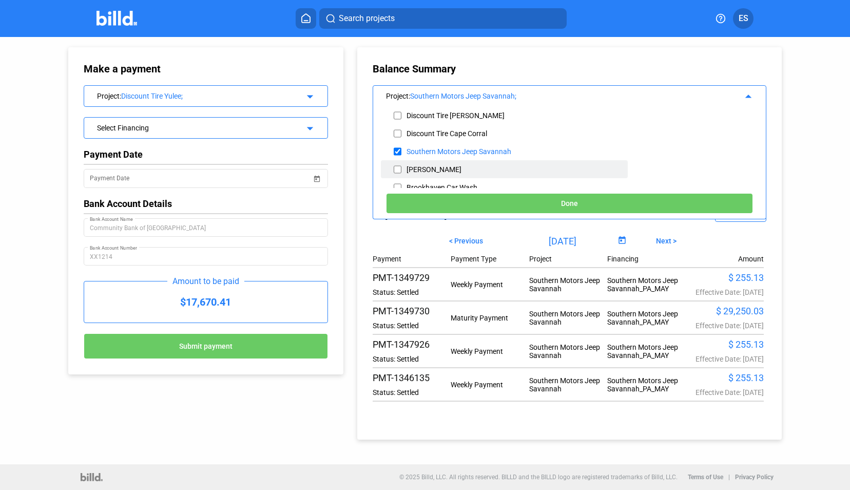
click at [400, 166] on input "checkbox" at bounding box center [398, 169] width 8 height 15
checkbox input "true"
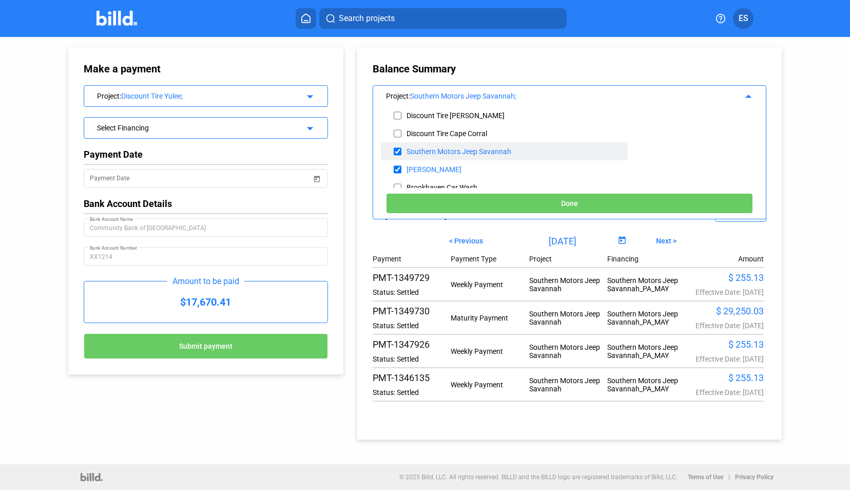
click at [399, 152] on input "checkbox" at bounding box center [398, 151] width 8 height 15
checkbox input "false"
click at [484, 198] on button "Done" at bounding box center [569, 203] width 367 height 21
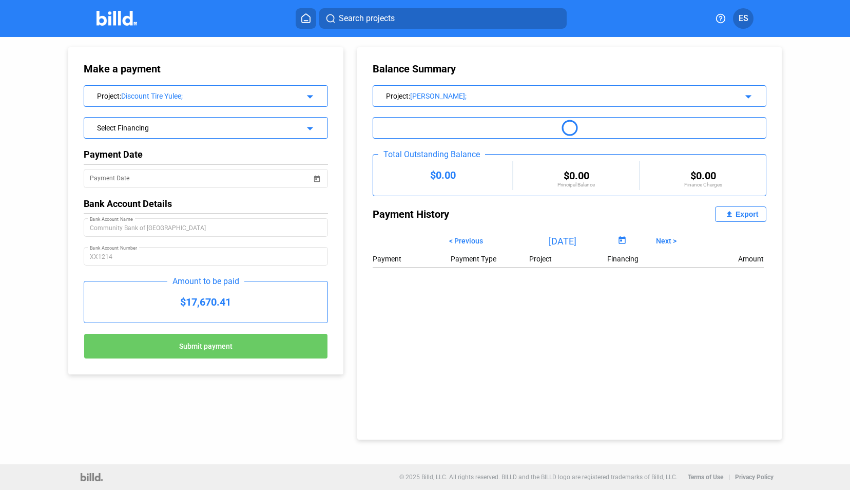
click at [474, 97] on div "[PERSON_NAME];" at bounding box center [563, 96] width 306 height 8
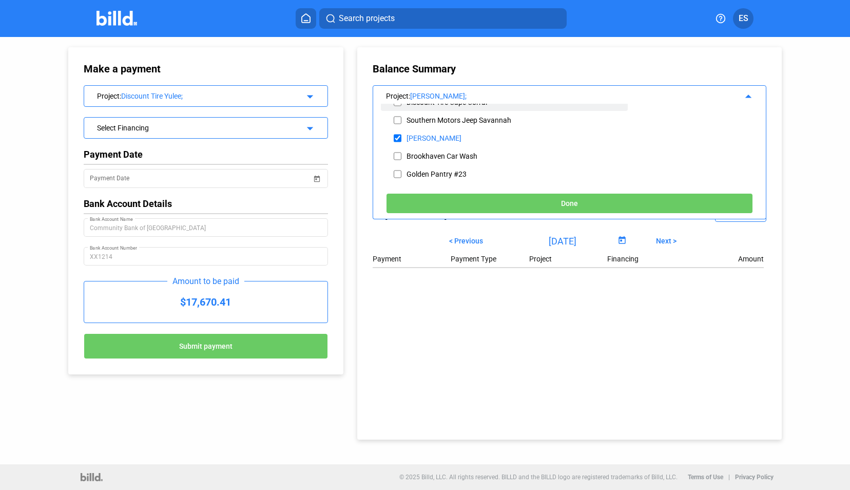
scroll to position [65, 0]
click at [397, 153] on input "checkbox" at bounding box center [398, 154] width 8 height 15
checkbox input "true"
click at [397, 131] on input "checkbox" at bounding box center [398, 136] width 8 height 15
checkbox input "false"
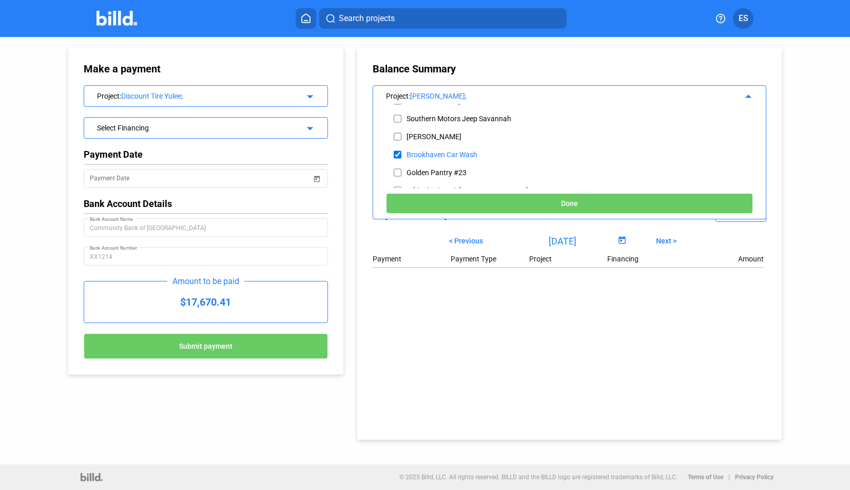
click at [516, 203] on button "Done" at bounding box center [569, 203] width 367 height 21
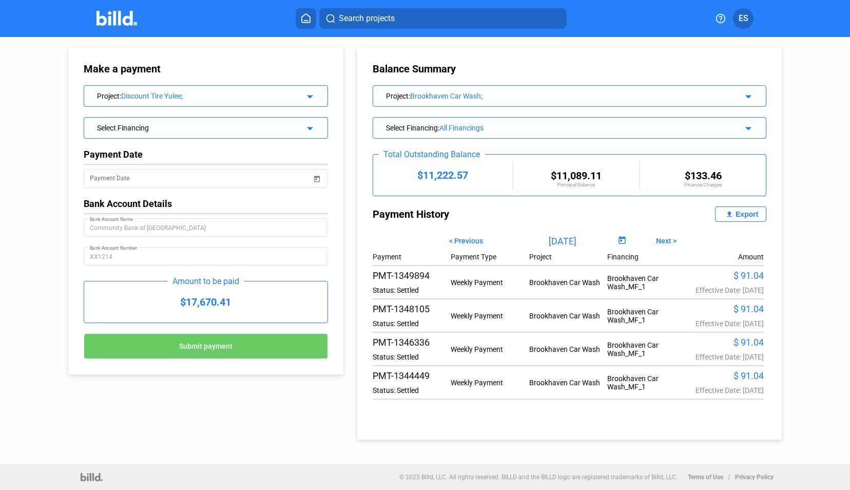
scroll to position [38, 0]
click at [795, 194] on div "Balance Summary Project : Brookhaven Car Wash; arrow_drop_down Select Financing…" at bounding box center [577, 238] width 459 height 402
click at [635, 76] on div "Balance Summary Project : Brookhaven Car Wash; arrow_drop_down Select Financing…" at bounding box center [569, 243] width 424 height 392
click at [633, 96] on div "Brookhaven Car Wash;" at bounding box center [563, 96] width 306 height 8
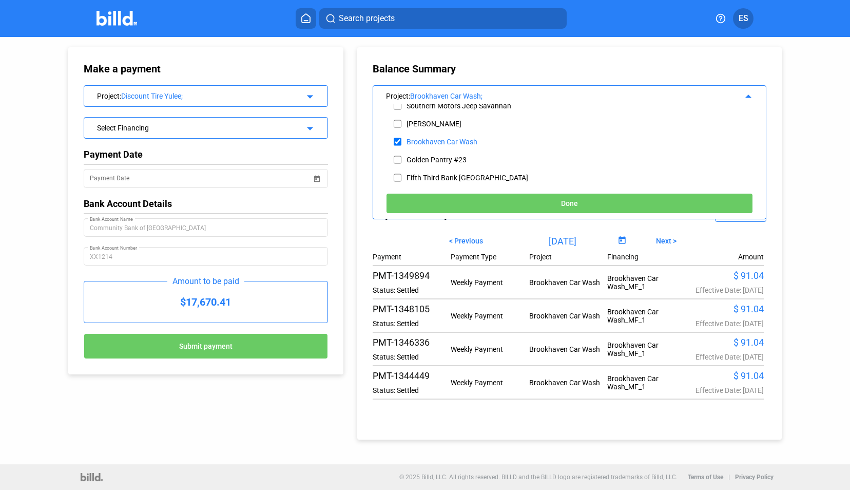
scroll to position [79, 0]
click at [398, 141] on input "checkbox" at bounding box center [398, 140] width 8 height 15
checkbox input "false"
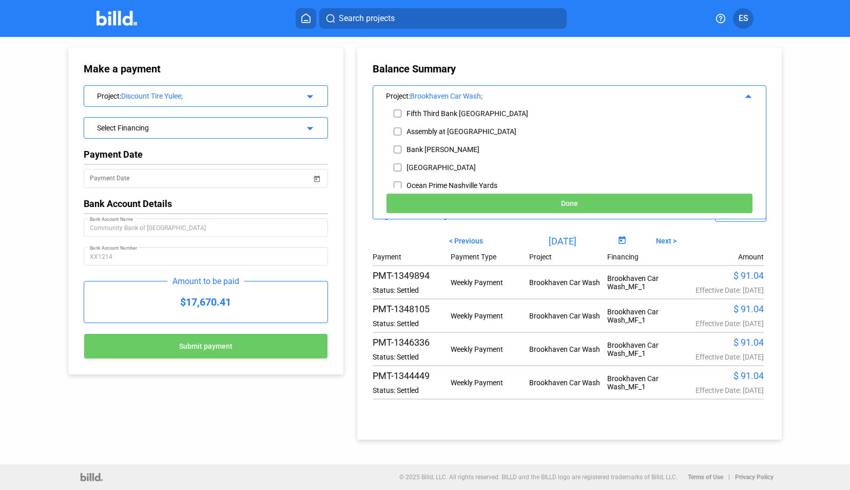
scroll to position [142, 0]
click at [396, 150] on input "checkbox" at bounding box center [398, 149] width 8 height 15
checkbox input "true"
click at [549, 209] on button "Done" at bounding box center [569, 203] width 367 height 21
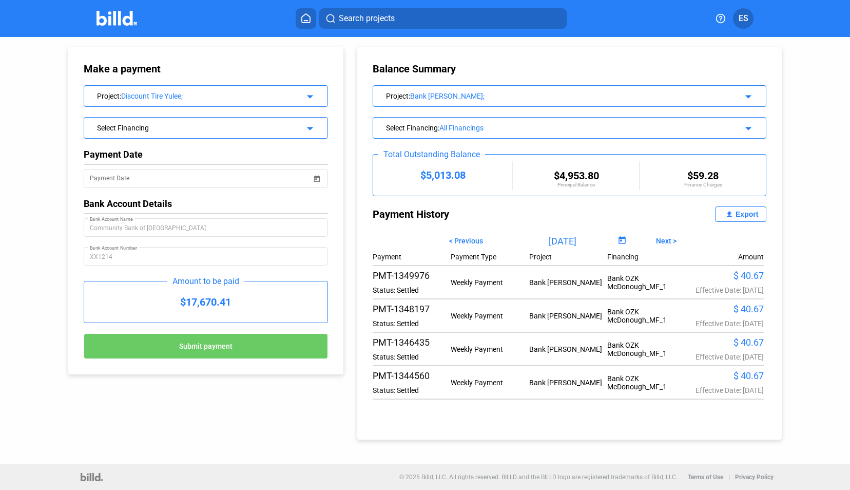
scroll to position [38, 0]
click at [487, 91] on div "Project : Bank [PERSON_NAME];" at bounding box center [551, 95] width 330 height 10
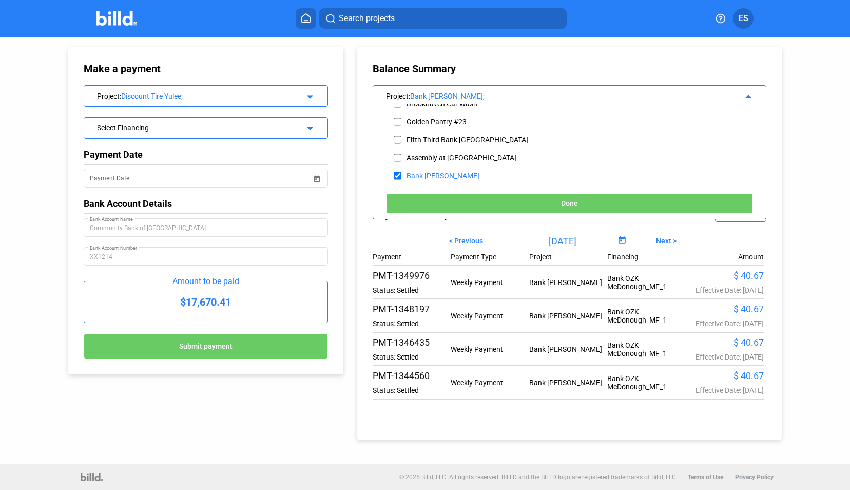
scroll to position [133, 0]
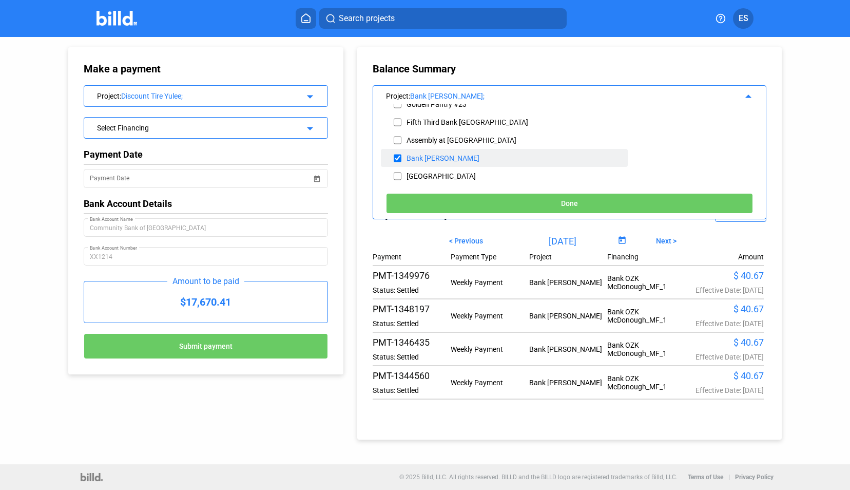
click at [398, 160] on input "checkbox" at bounding box center [398, 157] width 8 height 15
checkbox input "false"
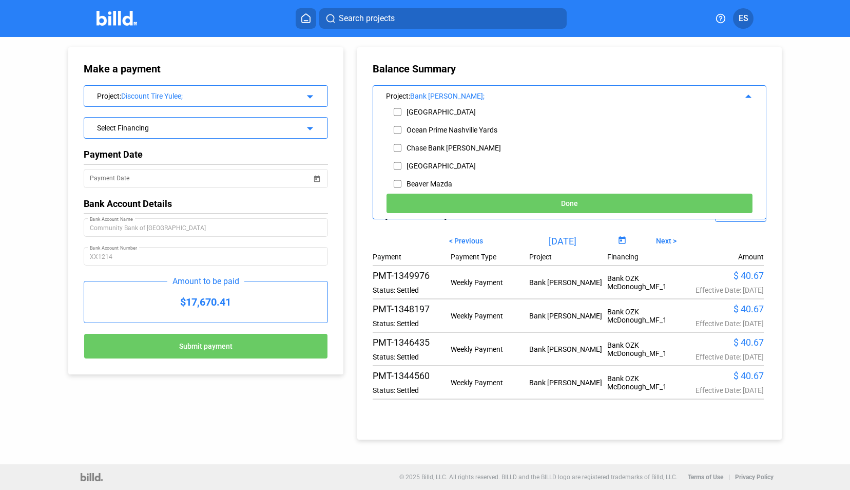
scroll to position [199, 0]
click at [397, 162] on input "checkbox" at bounding box center [398, 164] width 8 height 15
checkbox input "true"
click at [505, 213] on button "Done" at bounding box center [569, 203] width 367 height 21
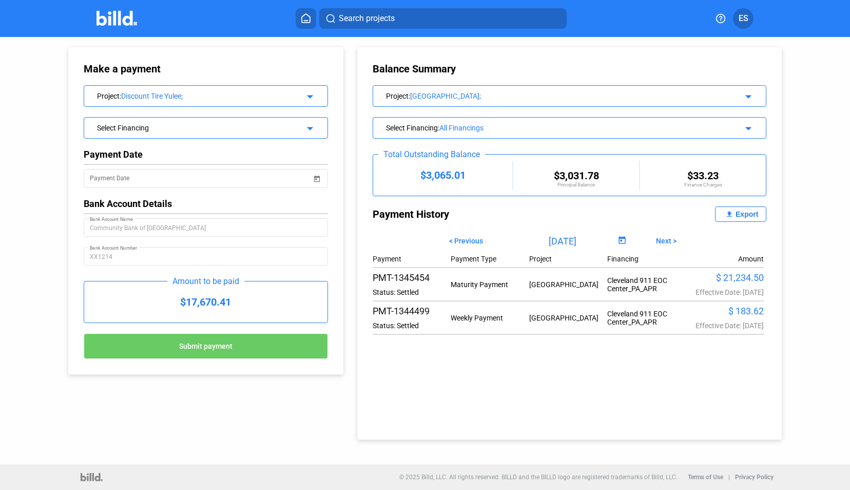
scroll to position [0, 0]
click at [501, 101] on div "Project : Cleveland 911 EOC Center; arrow_drop_down" at bounding box center [569, 95] width 393 height 18
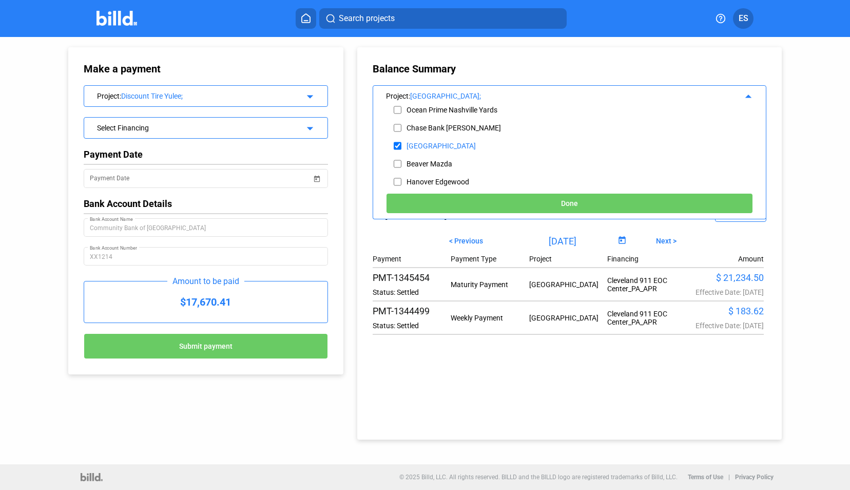
scroll to position [218, 0]
click at [397, 139] on input "checkbox" at bounding box center [398, 145] width 8 height 15
checkbox input "false"
click at [396, 163] on input "checkbox" at bounding box center [398, 162] width 8 height 15
checkbox input "true"
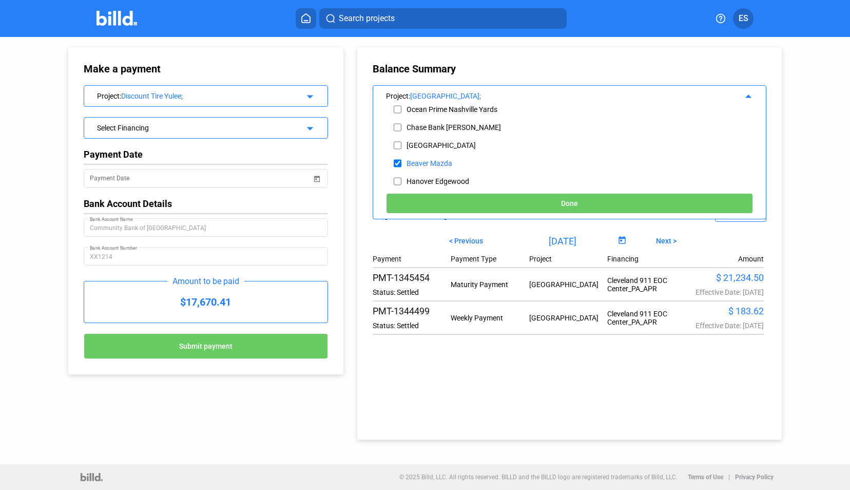
click at [482, 201] on button "Done" at bounding box center [569, 203] width 367 height 21
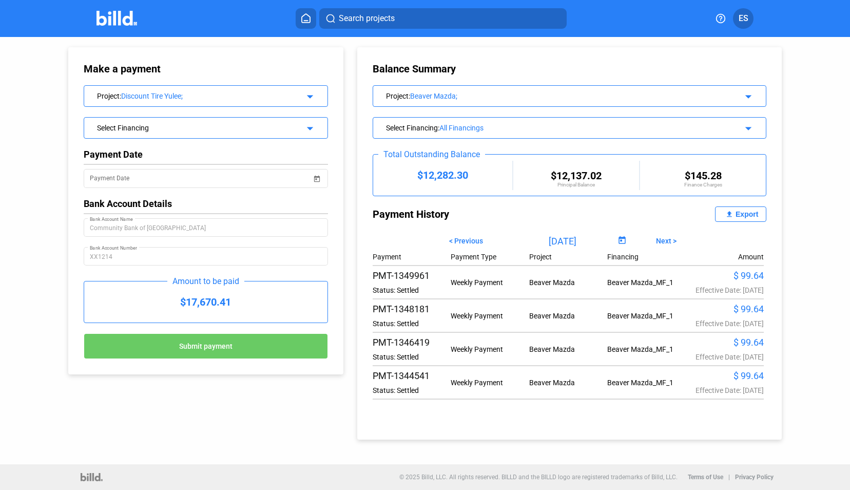
scroll to position [0, 0]
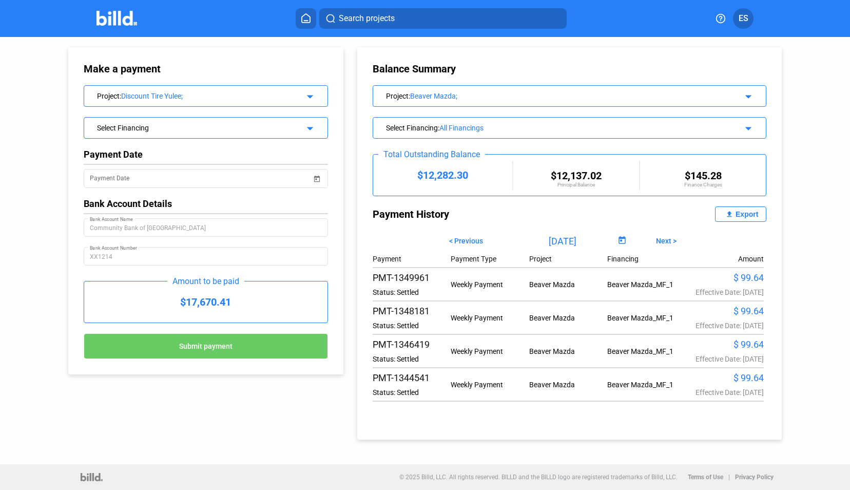
click at [478, 92] on div "Beaver Mazda;" at bounding box center [563, 96] width 306 height 8
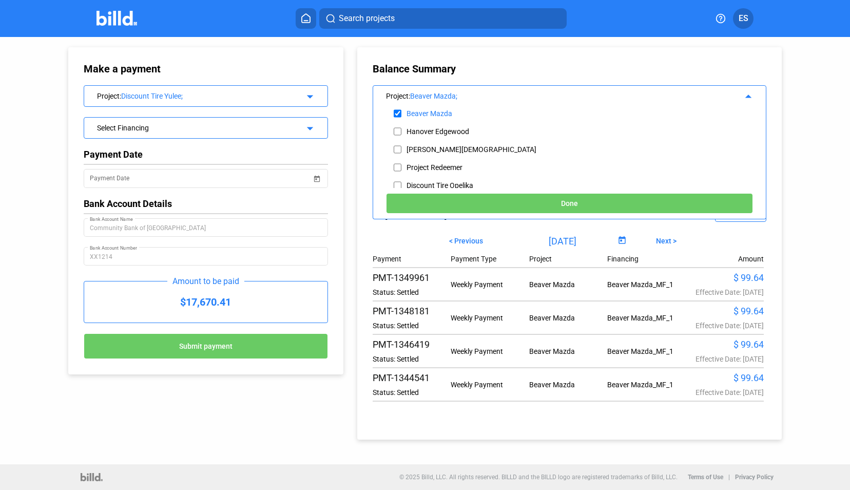
scroll to position [268, 0]
click at [399, 130] on input "checkbox" at bounding box center [398, 130] width 8 height 15
checkbox input "true"
click at [394, 108] on input "checkbox" at bounding box center [398, 112] width 8 height 15
checkbox input "false"
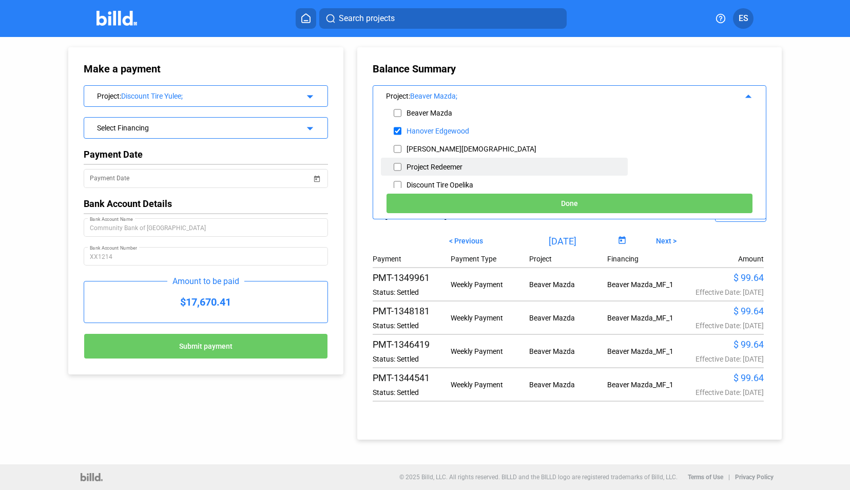
scroll to position [294, 0]
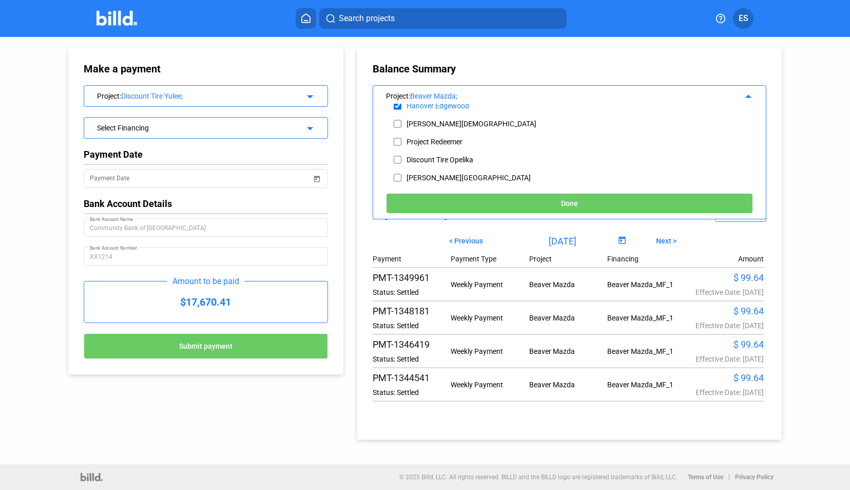
click at [527, 203] on button "Done" at bounding box center [569, 203] width 367 height 21
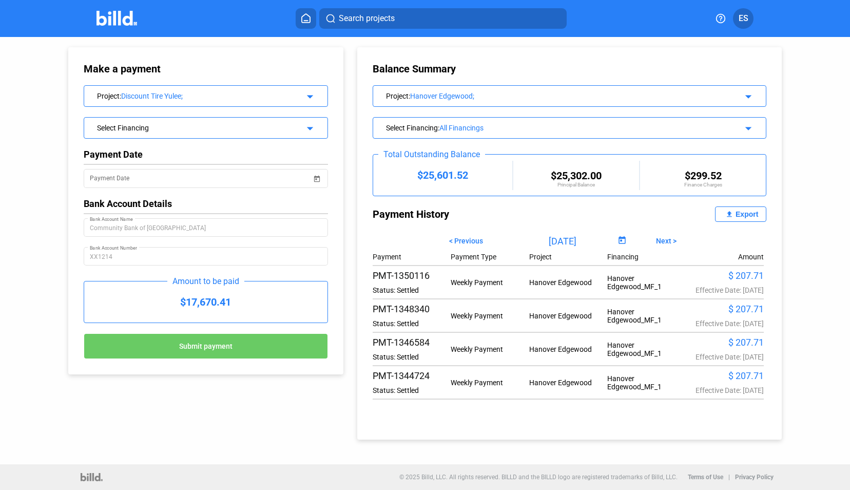
scroll to position [38, 0]
